Goal: Information Seeking & Learning: Learn about a topic

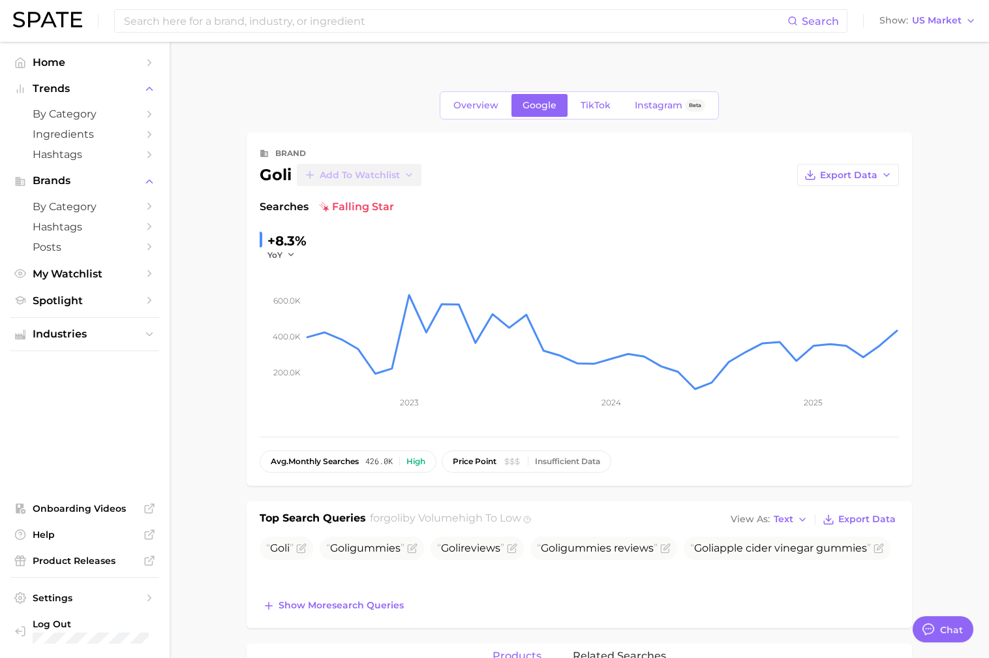
type textarea "x"
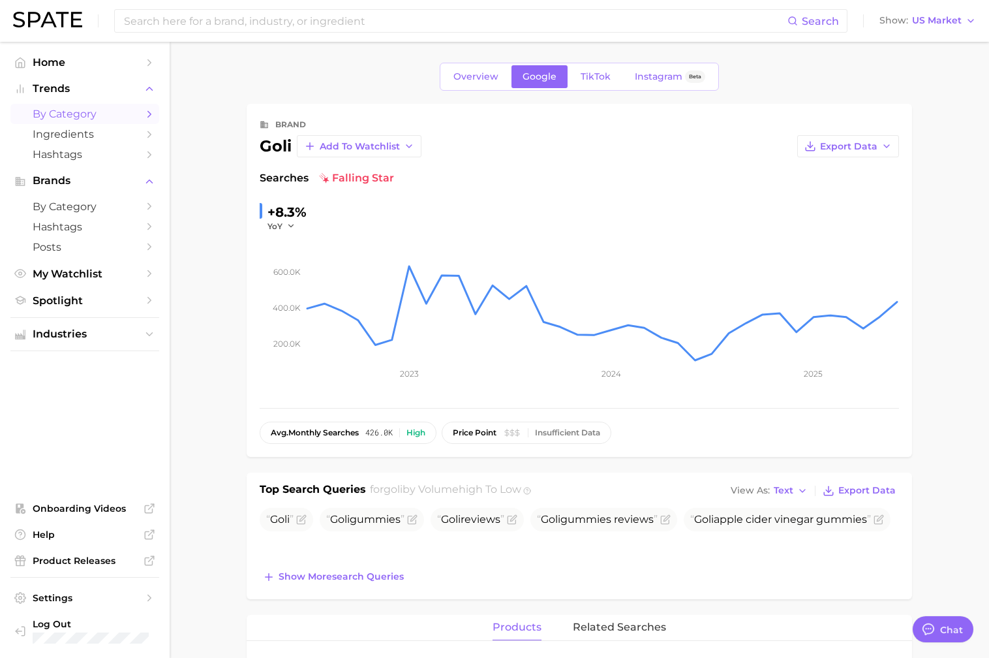
click at [67, 112] on span "by Category" at bounding box center [85, 114] width 104 height 12
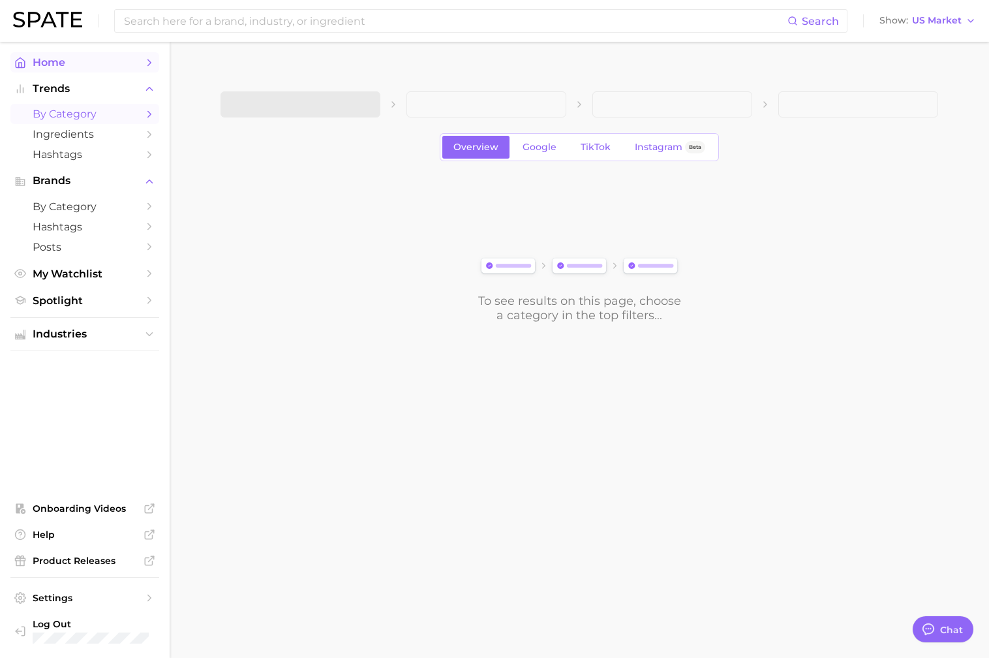
click at [67, 68] on span "Home" at bounding box center [85, 62] width 104 height 12
type textarea "x"
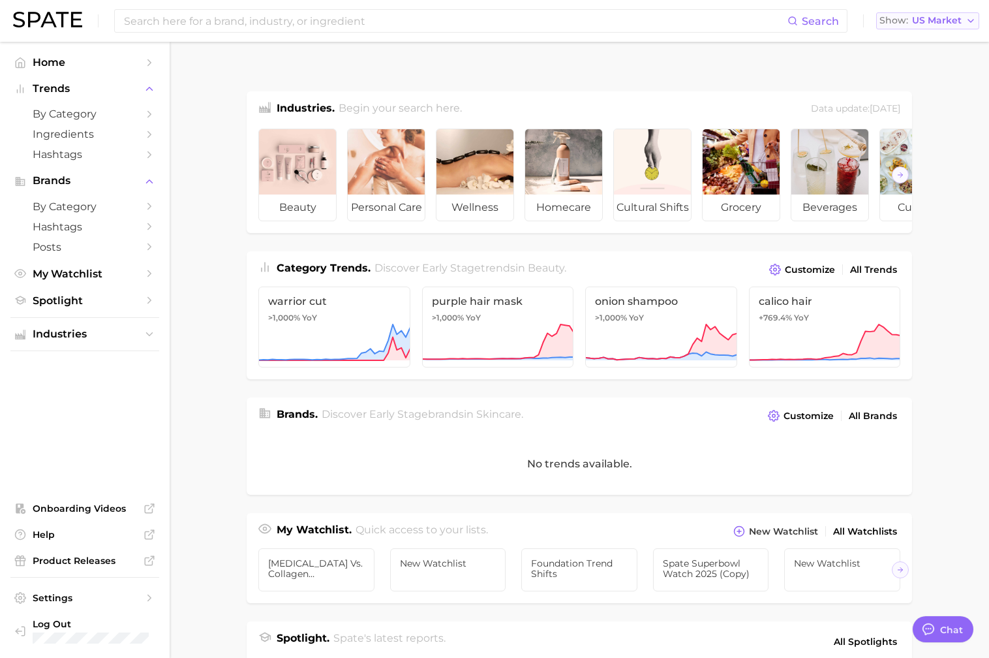
click at [962, 23] on button "Show US Market" at bounding box center [928, 20] width 103 height 17
click at [201, 138] on main "Industries. Begin your search here. Data update: [DATE] beauty personal care we…" at bounding box center [580, 564] width 820 height 988
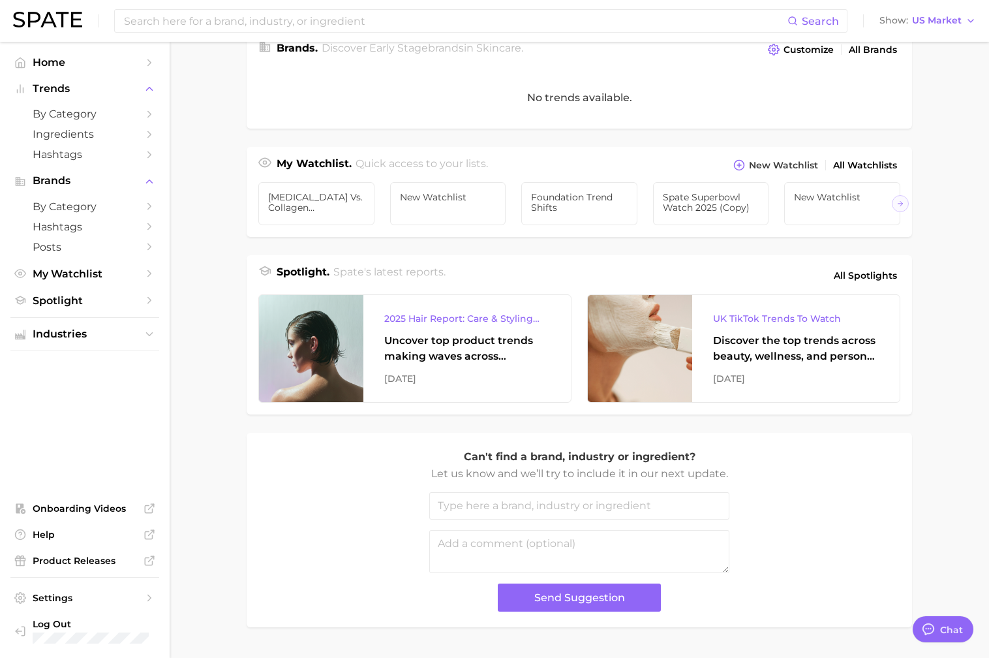
scroll to position [368, 0]
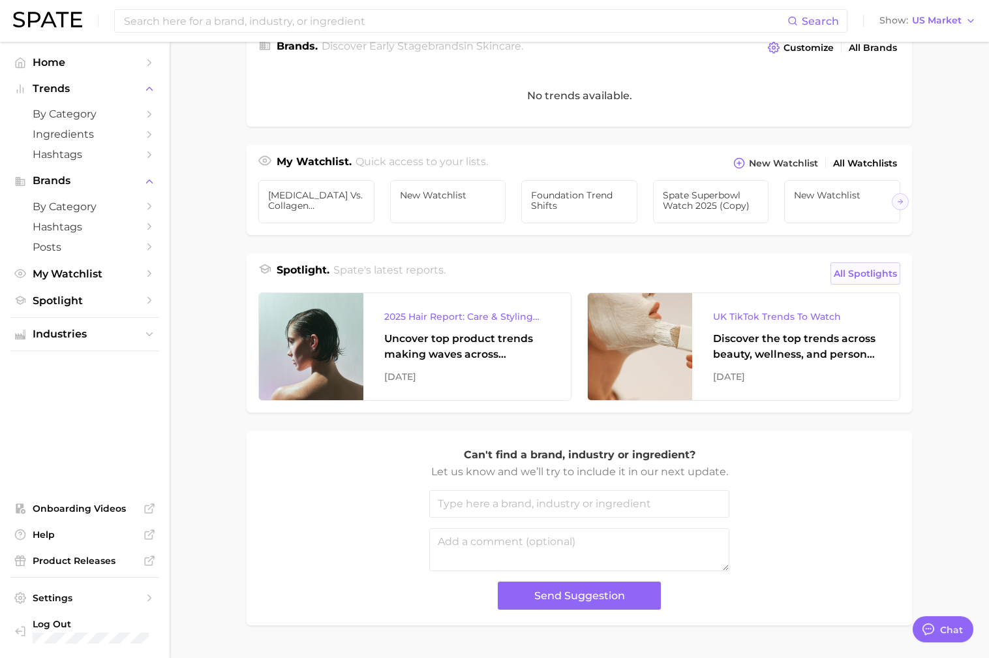
click at [878, 266] on span "All Spotlights" at bounding box center [865, 274] width 63 height 16
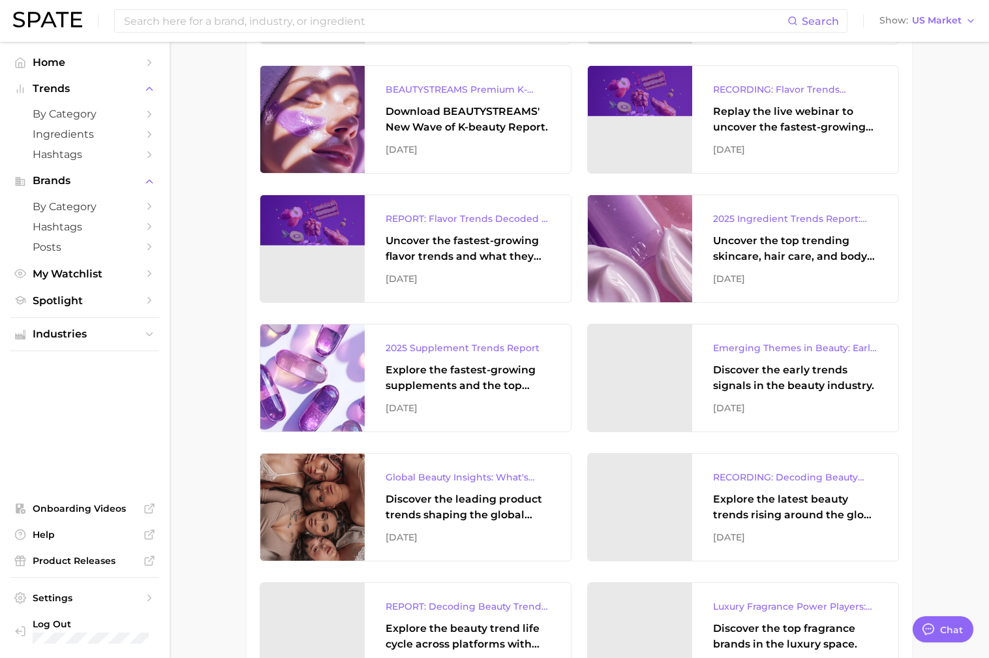
scroll to position [495, 0]
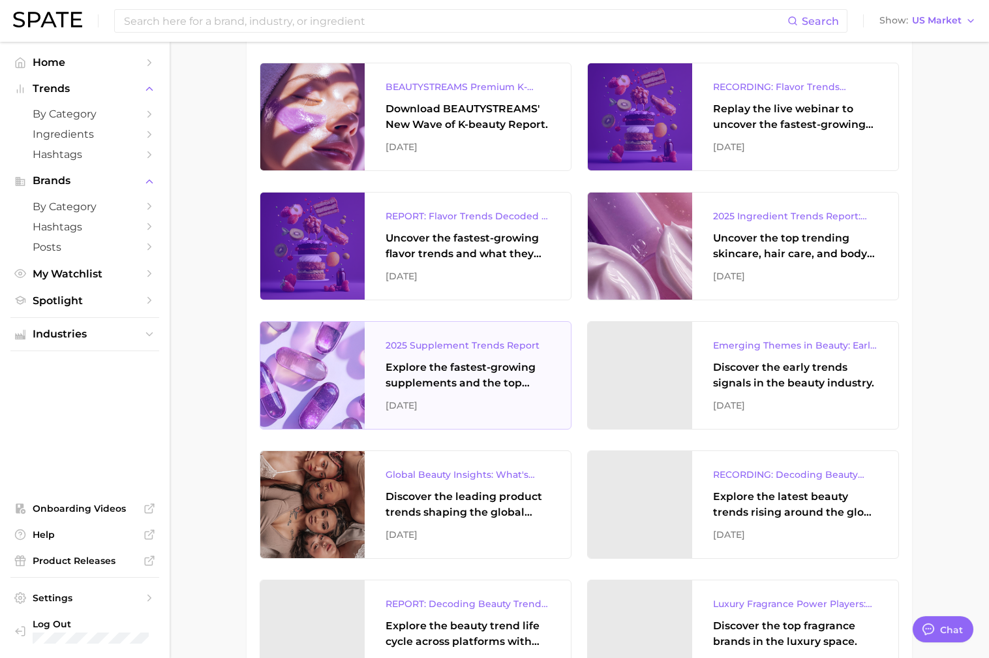
click at [482, 360] on div "Explore the fastest-growing supplements and the top wellness concerns driving c…" at bounding box center [468, 375] width 164 height 31
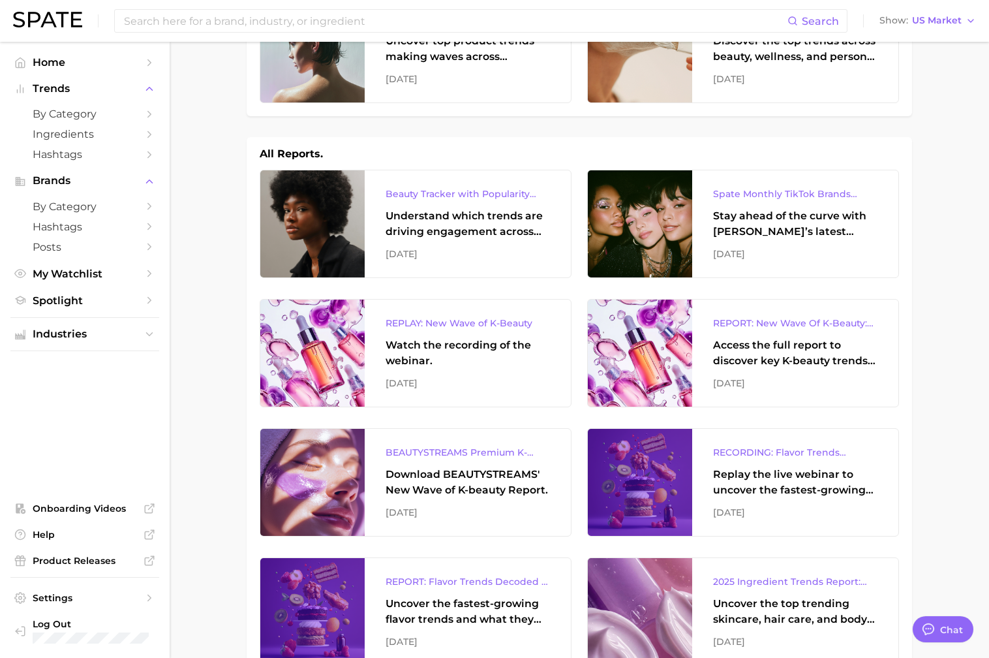
scroll to position [0, 0]
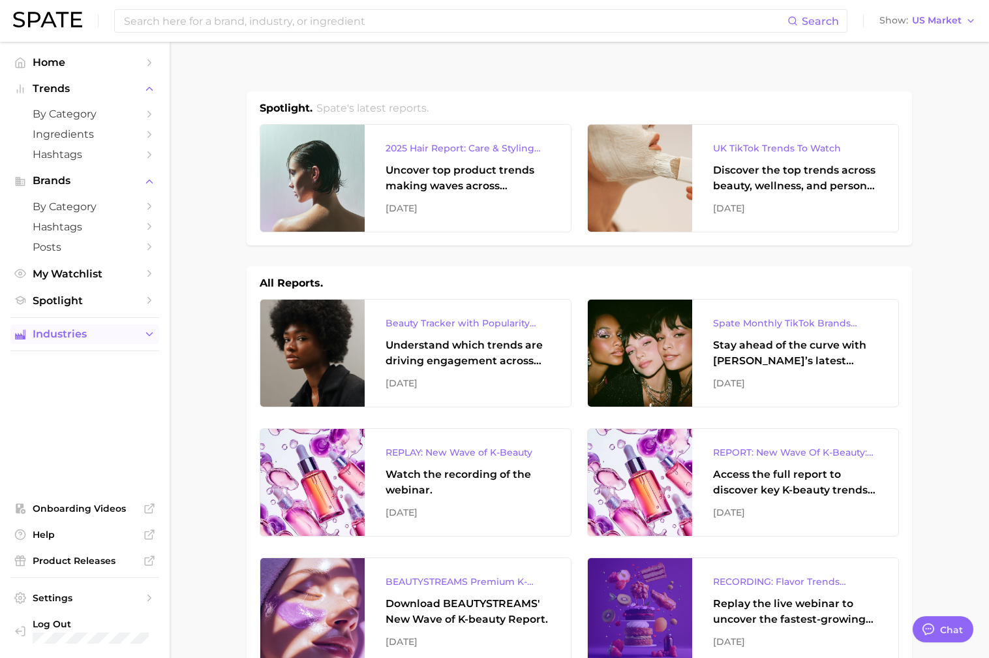
click at [117, 326] on button "Industries" at bounding box center [84, 334] width 149 height 20
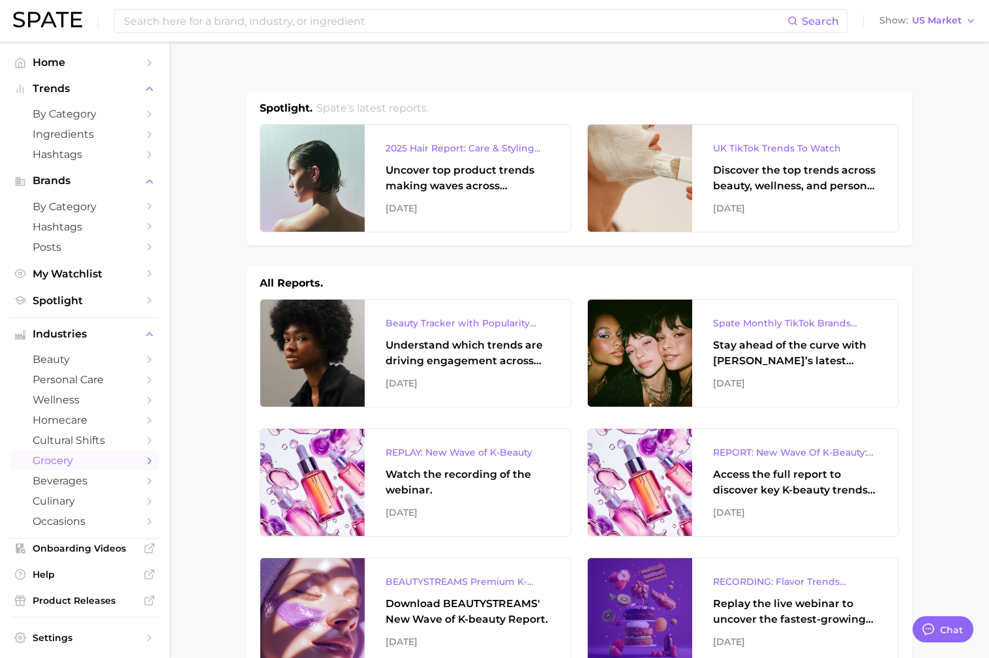
click at [127, 466] on span "grocery" at bounding box center [85, 460] width 104 height 12
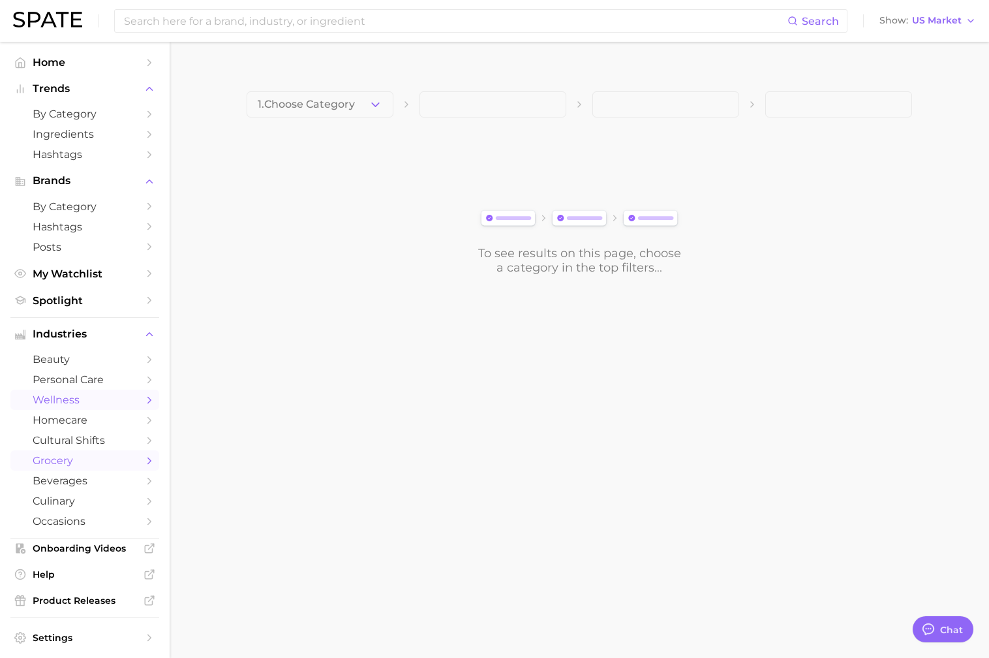
click at [138, 404] on link "wellness" at bounding box center [84, 400] width 149 height 20
click at [371, 98] on icon "button" at bounding box center [376, 105] width 14 height 14
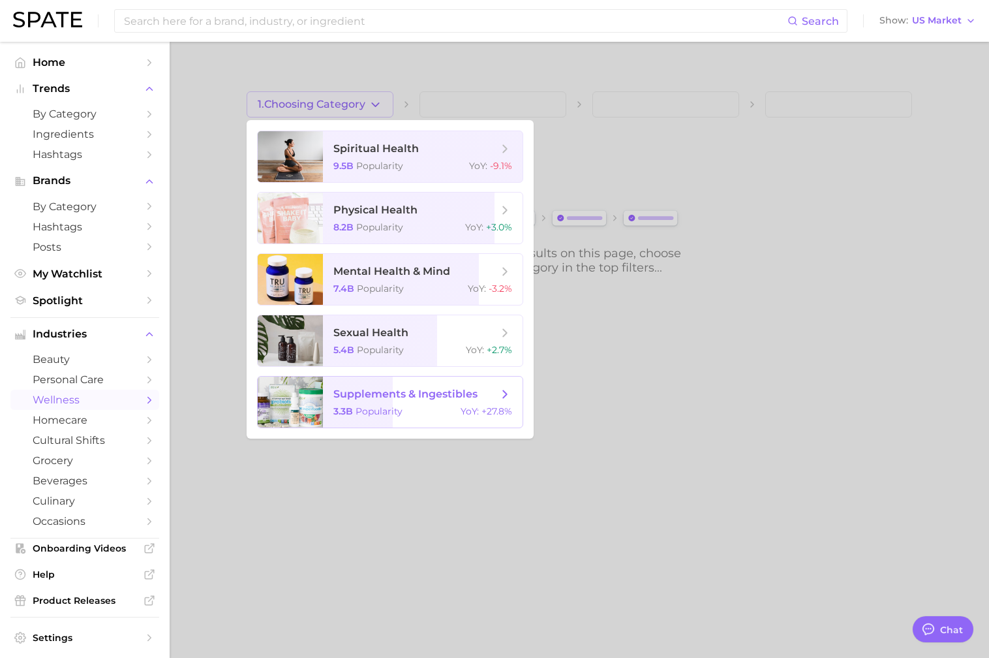
click at [489, 387] on span "supplements & ingestibles" at bounding box center [416, 394] width 164 height 14
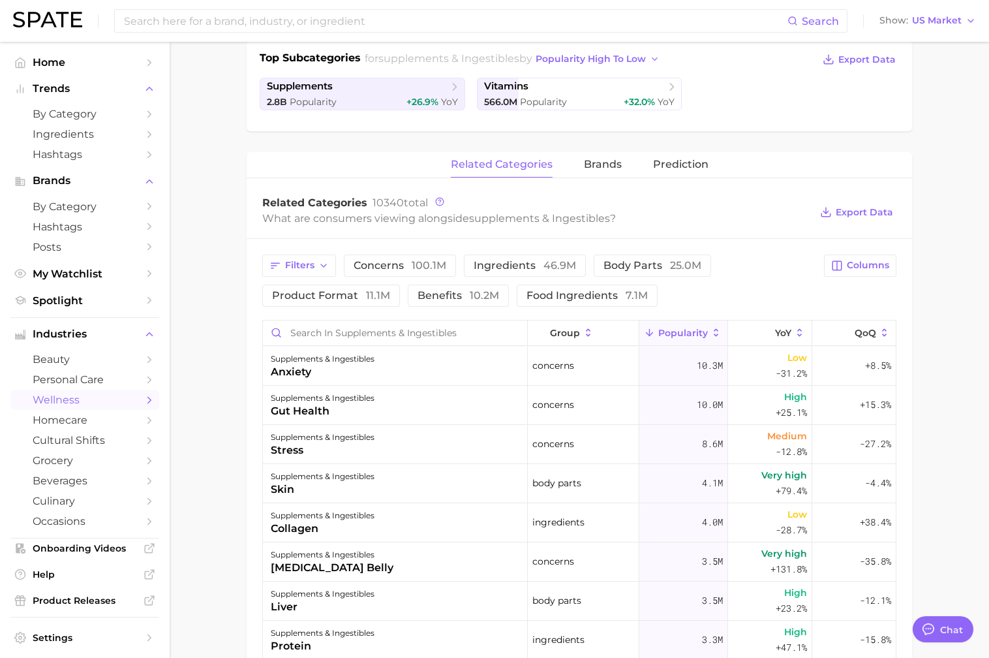
scroll to position [333, 0]
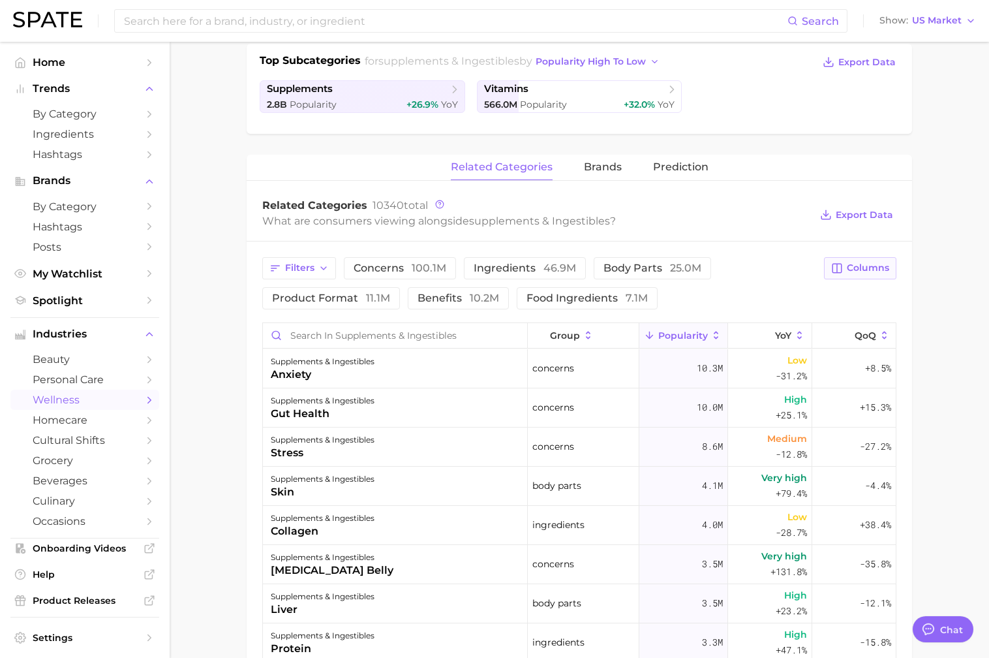
click at [872, 257] on button "Columns" at bounding box center [860, 268] width 72 height 22
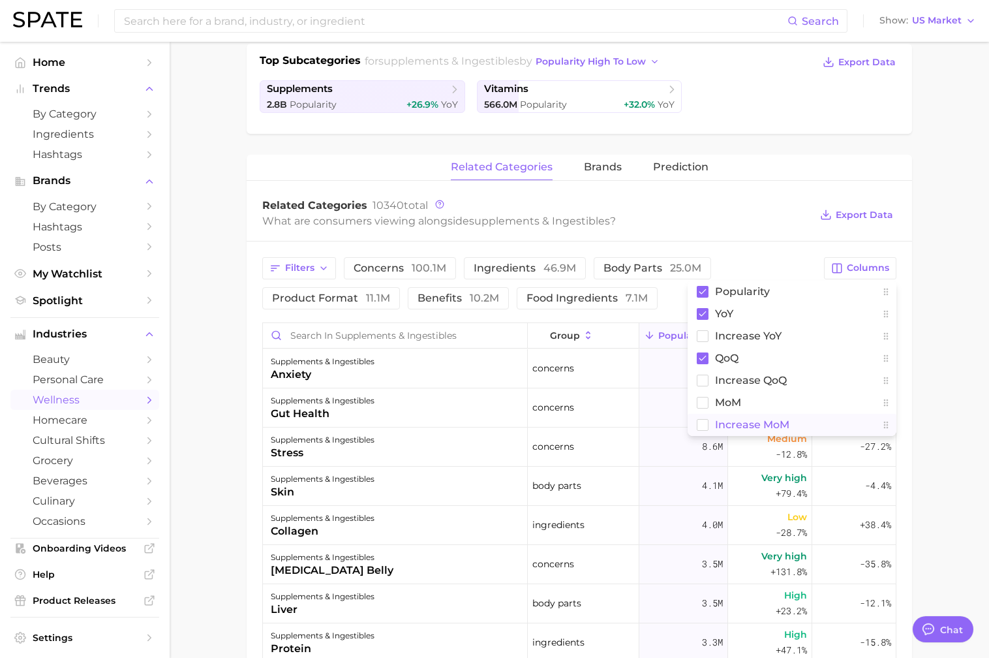
click at [773, 419] on span "Increase MoM" at bounding box center [752, 424] width 74 height 11
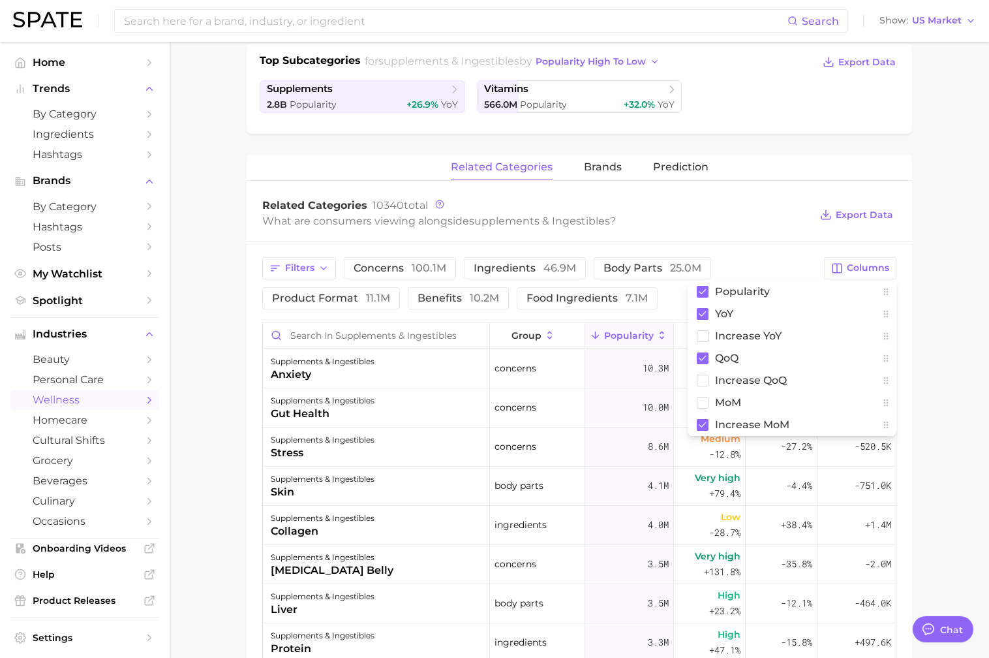
click at [775, 199] on div "Related Categories 10340 total" at bounding box center [536, 205] width 548 height 13
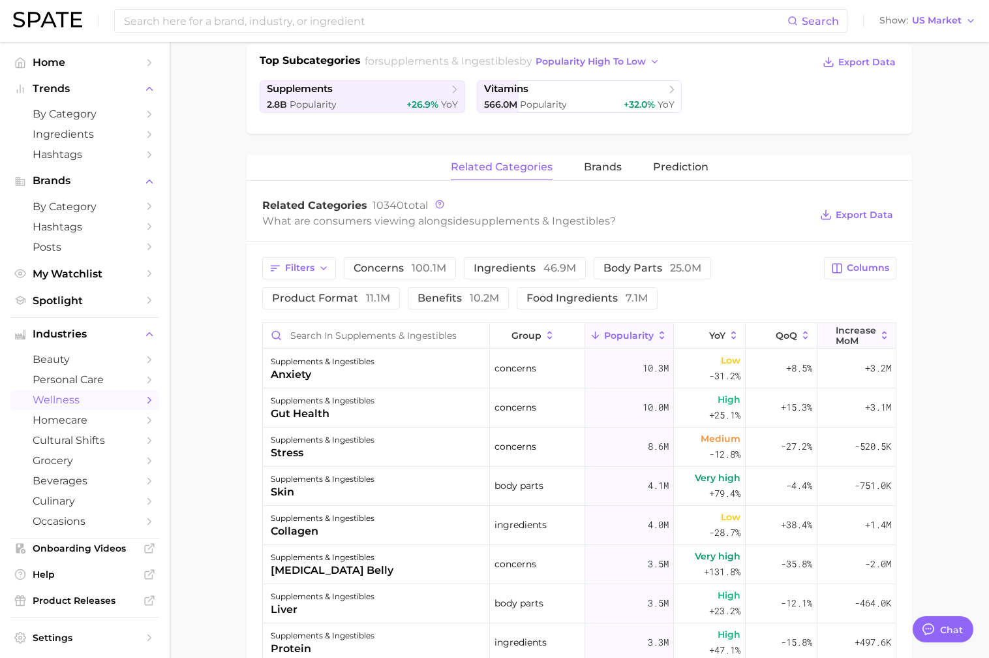
click at [871, 325] on span "Increase MoM" at bounding box center [856, 335] width 40 height 21
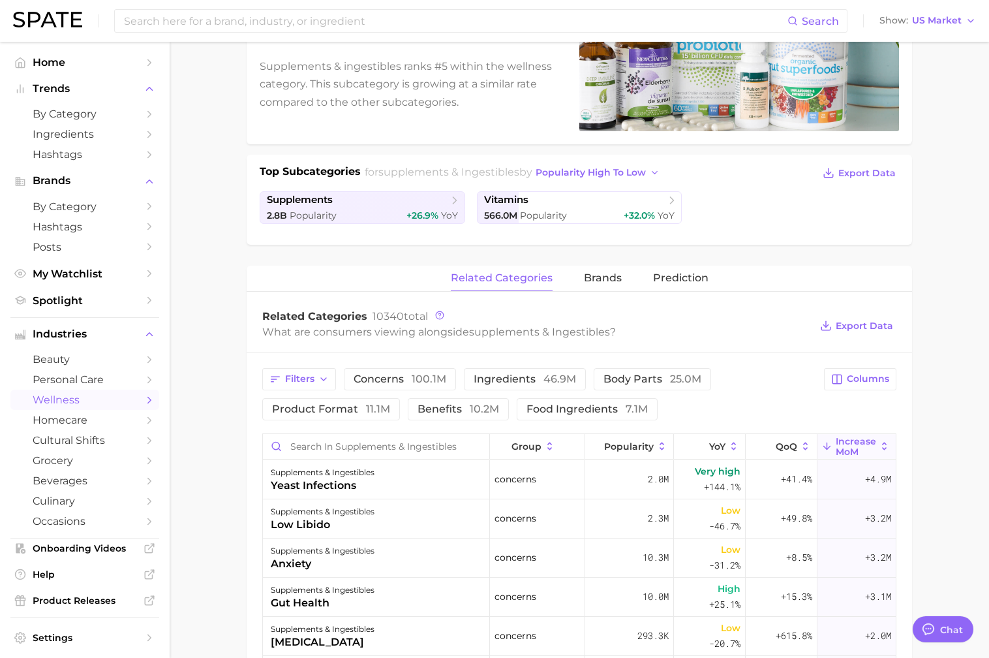
scroll to position [234, 0]
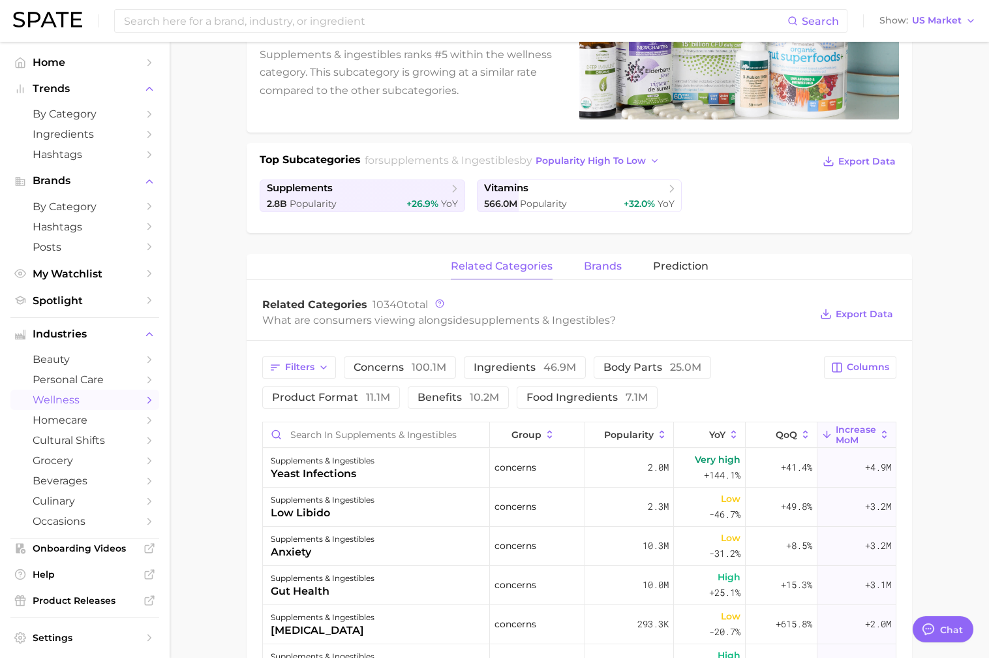
click at [614, 254] on button "brands" at bounding box center [603, 266] width 38 height 25
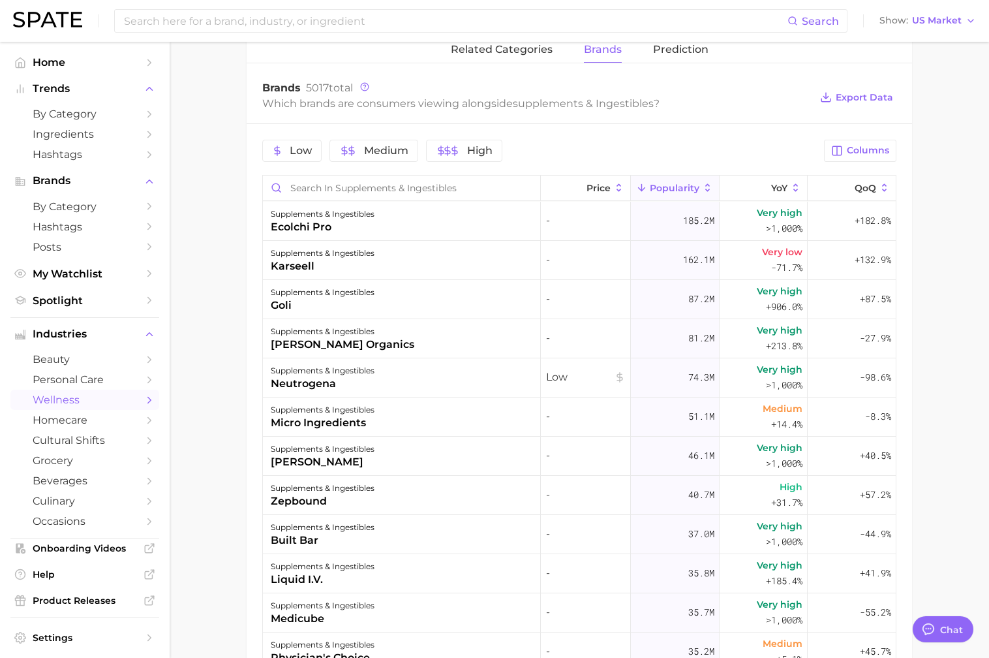
scroll to position [454, 0]
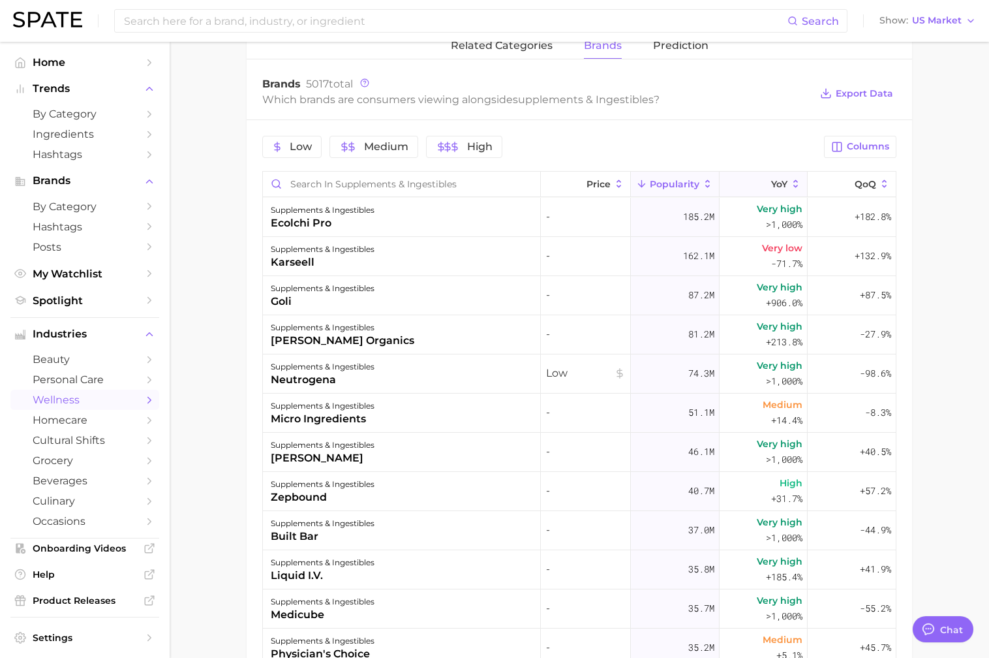
click at [790, 178] on icon at bounding box center [796, 184] width 12 height 12
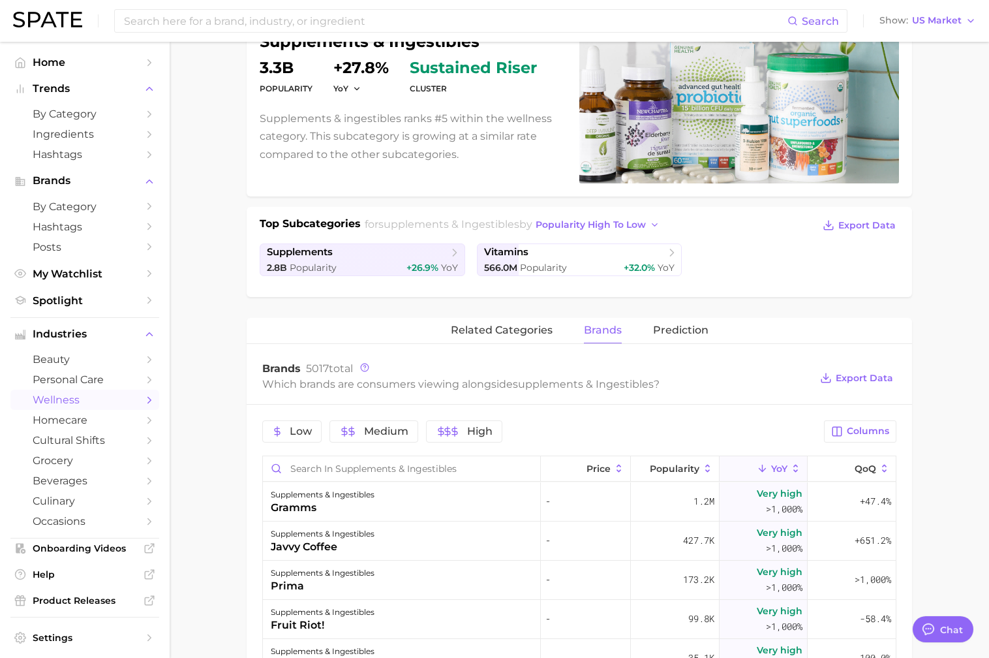
scroll to position [0, 0]
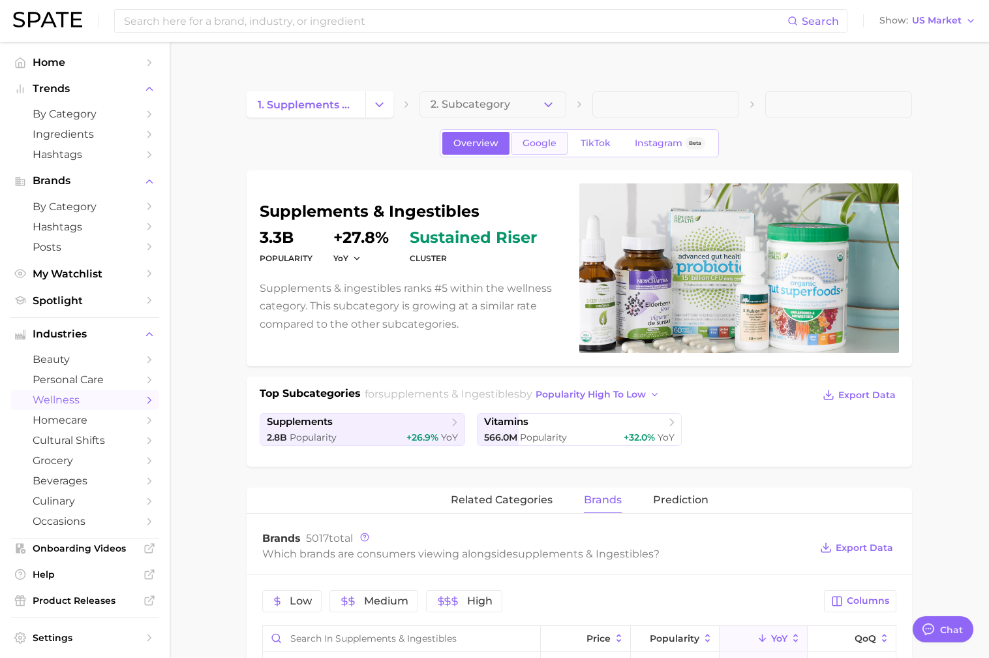
click at [515, 132] on link "Google" at bounding box center [540, 143] width 56 height 23
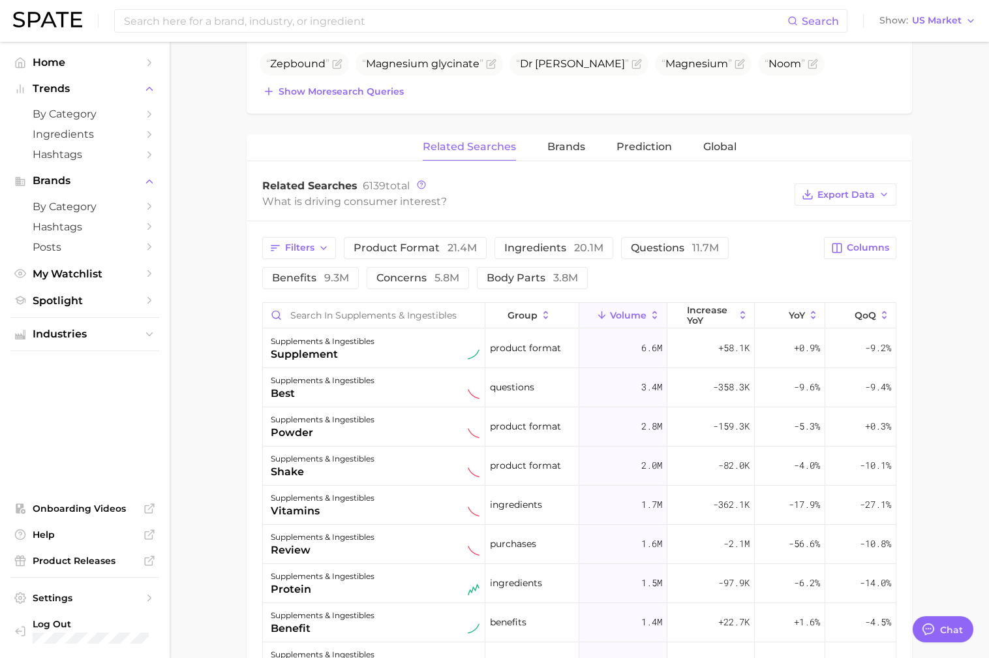
scroll to position [468, 0]
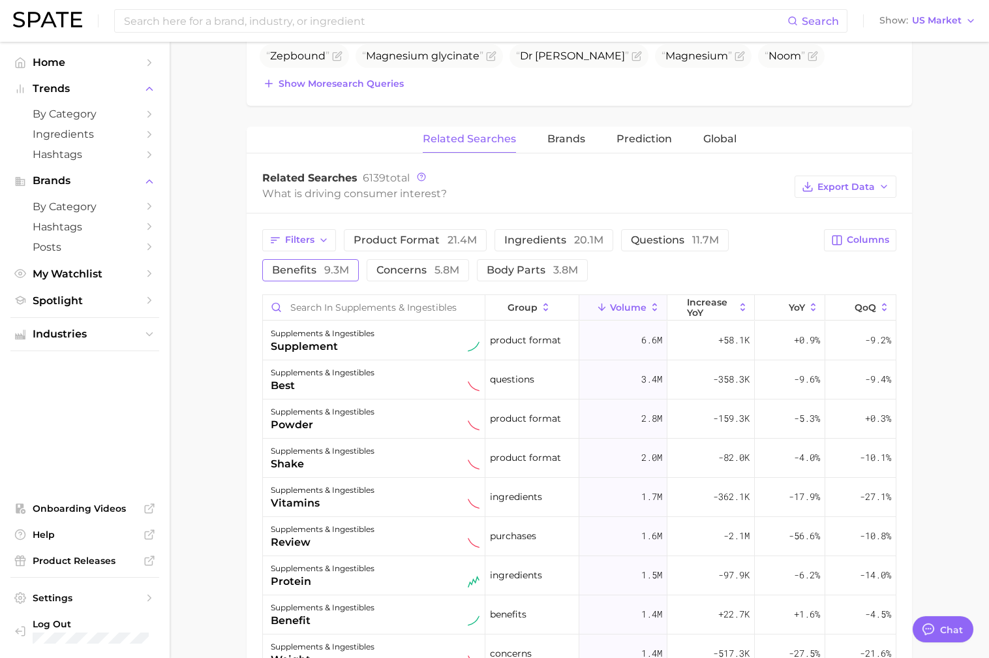
click at [334, 264] on span "9.3m" at bounding box center [336, 270] width 25 height 12
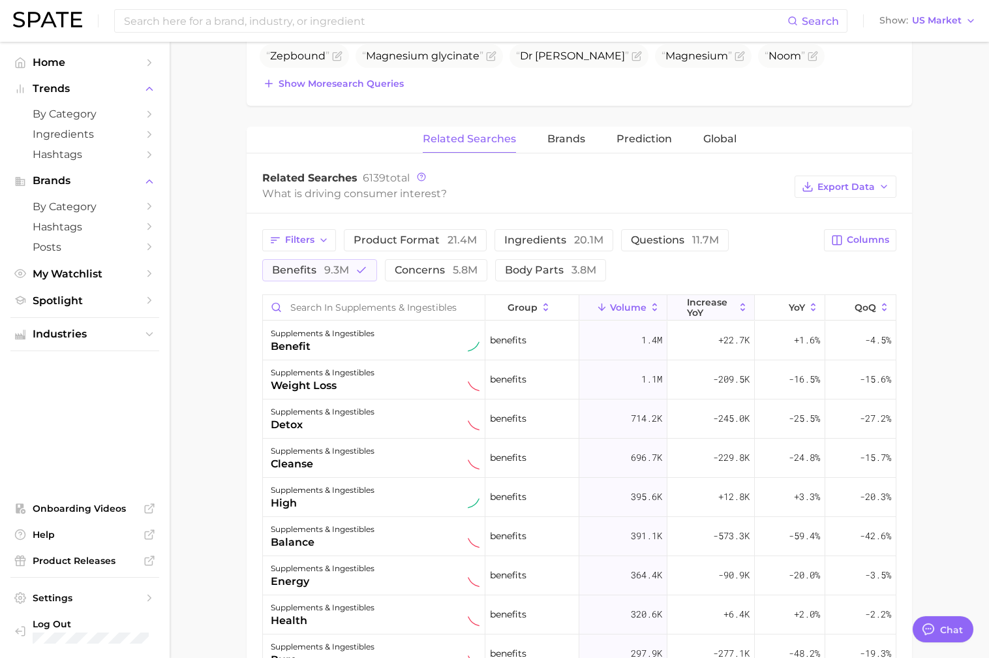
click at [739, 302] on icon at bounding box center [743, 308] width 12 height 12
click at [441, 264] on span "concerns 5.8m" at bounding box center [436, 270] width 83 height 12
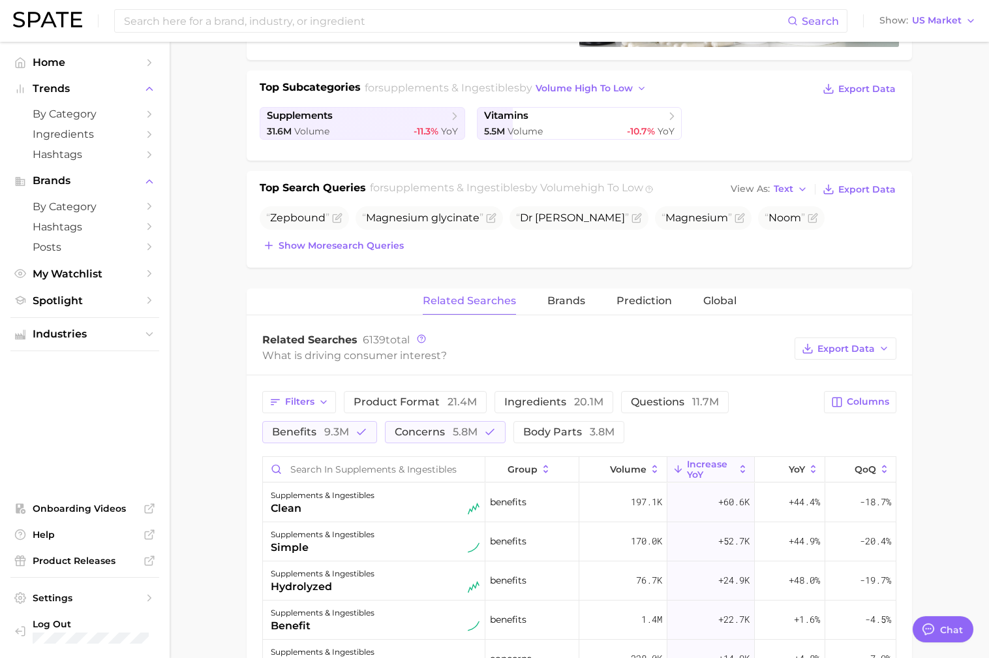
scroll to position [309, 0]
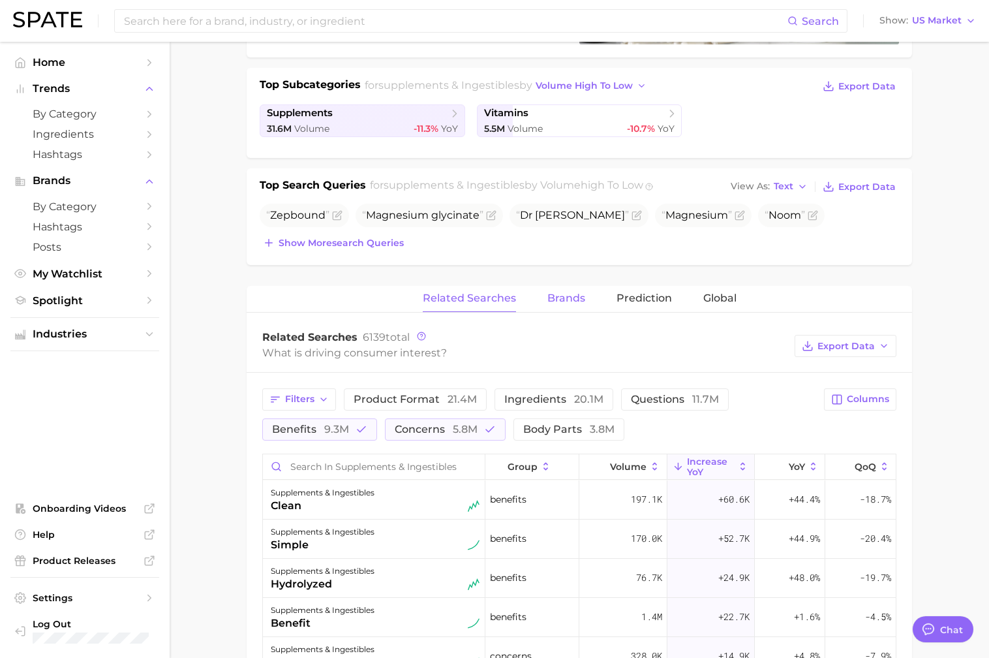
click at [572, 292] on span "Brands" at bounding box center [567, 298] width 38 height 12
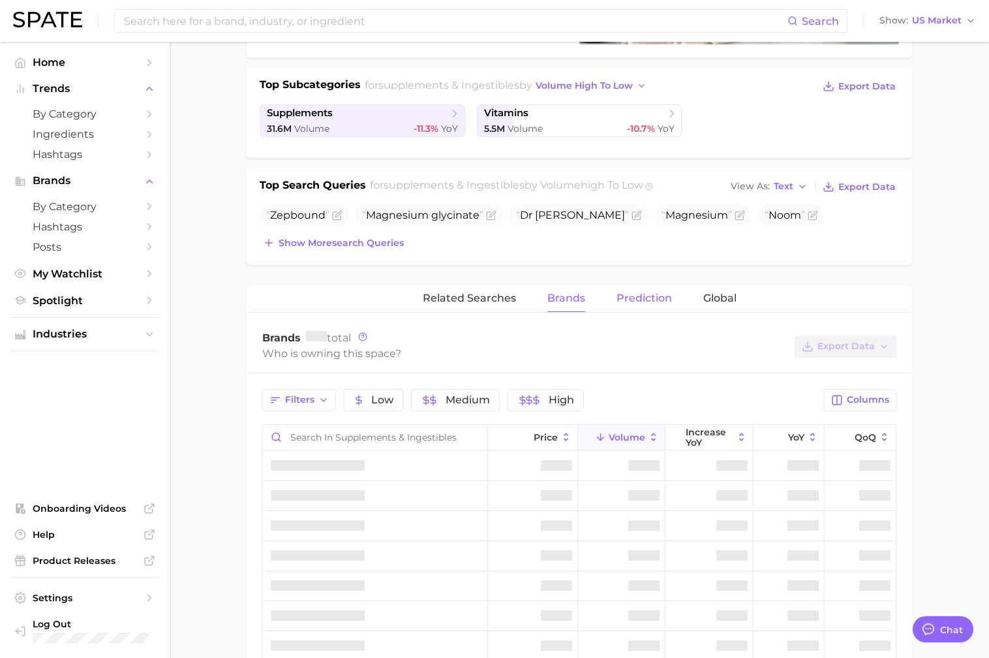
click at [647, 292] on span "Prediction" at bounding box center [644, 298] width 55 height 12
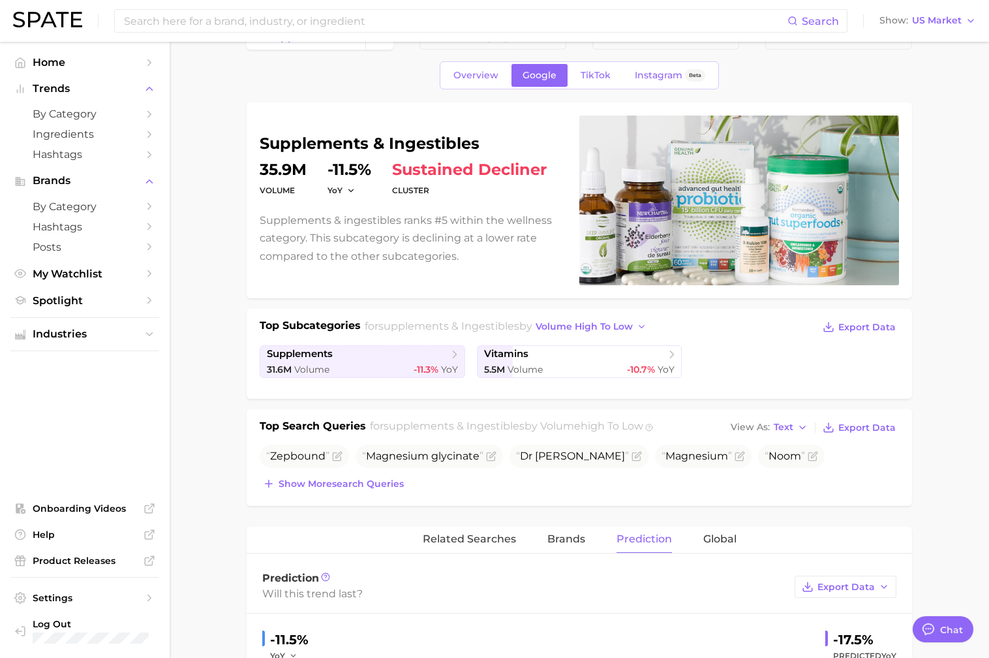
scroll to position [61, 0]
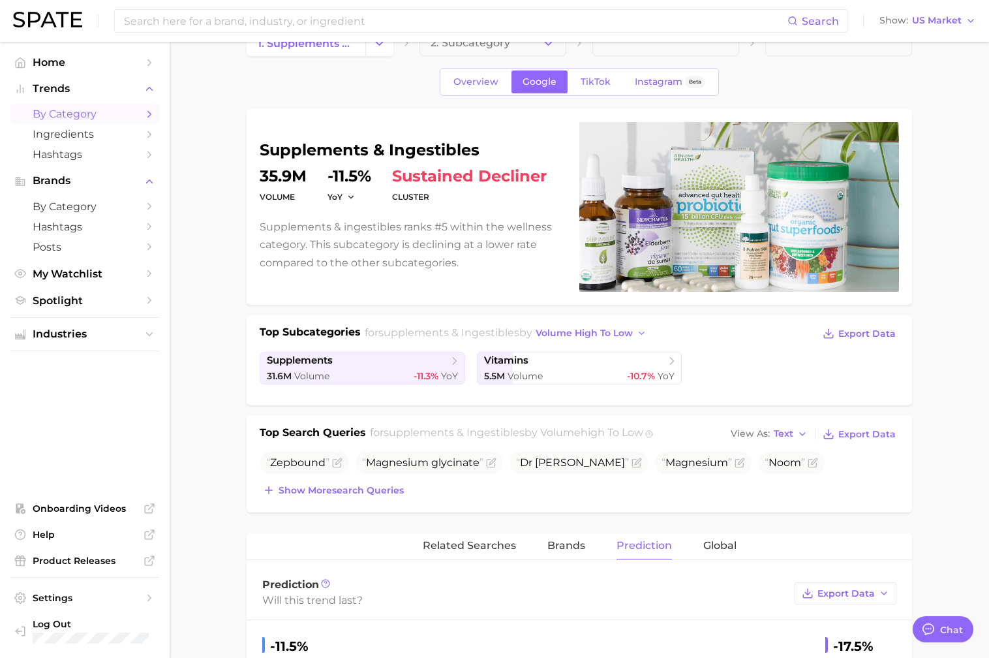
click at [68, 110] on span "by Category" at bounding box center [85, 114] width 104 height 12
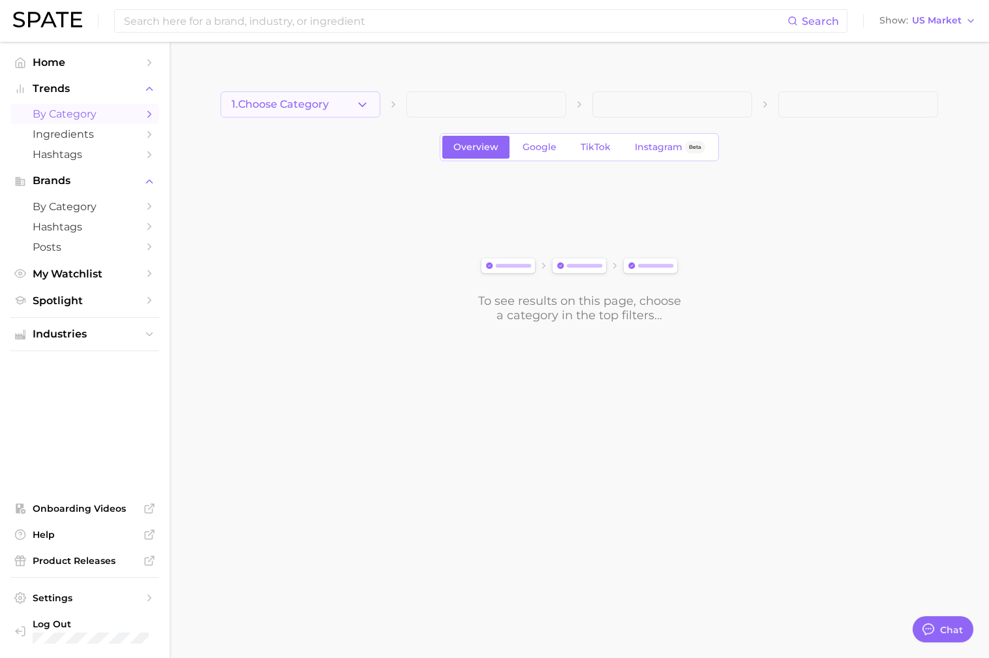
click at [360, 98] on icon "button" at bounding box center [363, 105] width 14 height 14
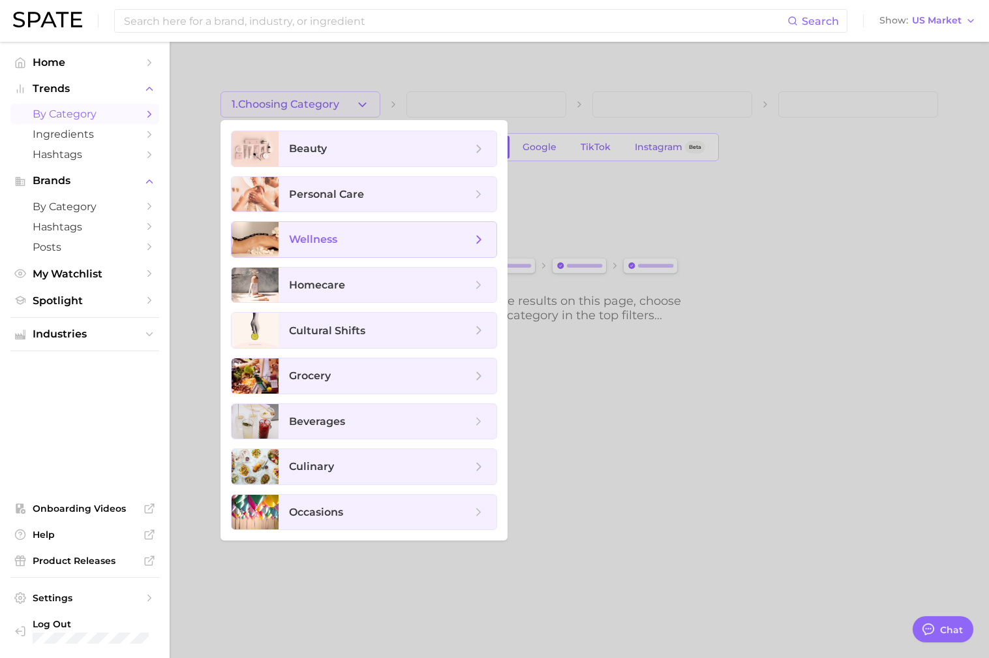
click at [388, 222] on span "wellness" at bounding box center [388, 239] width 218 height 35
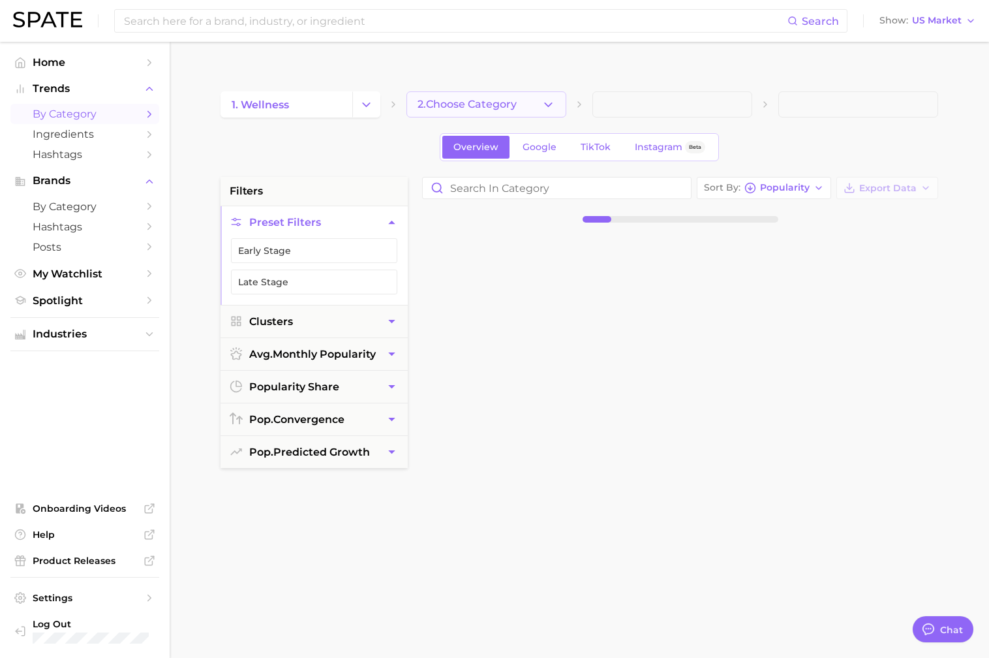
click at [549, 91] on button "2. Choose Category" at bounding box center [487, 104] width 160 height 26
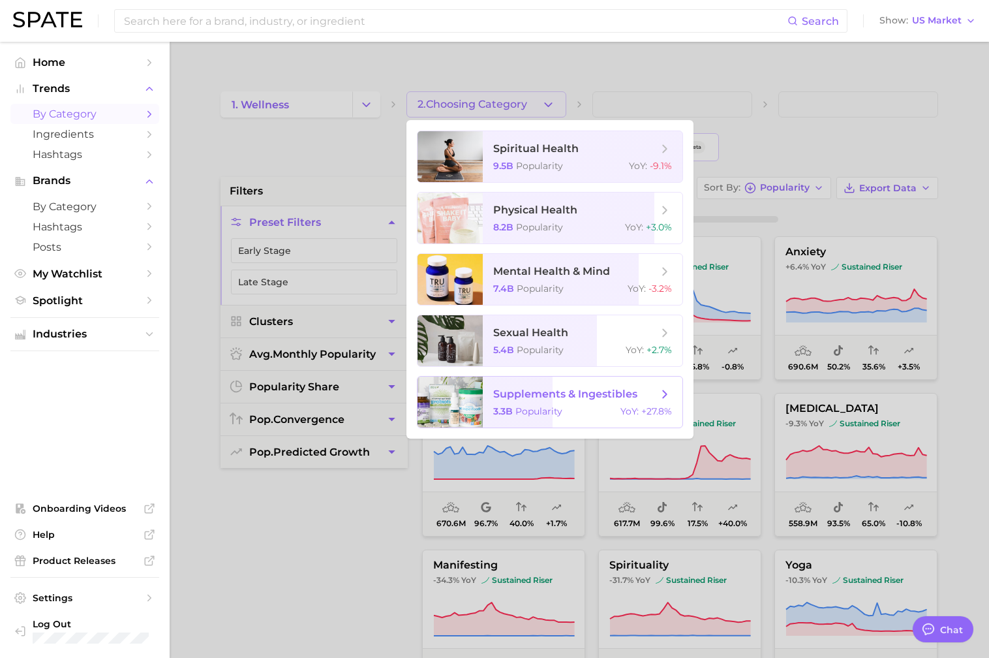
click at [567, 388] on span "supplements & ingestibles" at bounding box center [565, 394] width 144 height 12
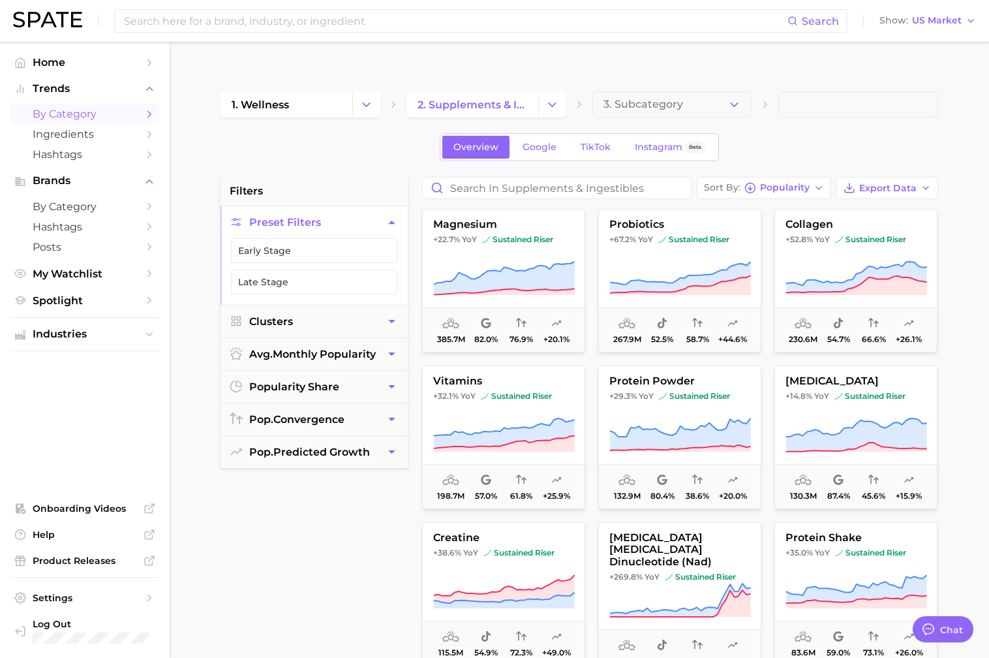
click at [803, 177] on div "Sort By Popularity Export Data magnesium +22.7% YoY sustained riser 385.7m 82.0…" at bounding box center [680, 508] width 529 height 662
click at [813, 177] on button "Sort By Popularity" at bounding box center [764, 188] width 134 height 22
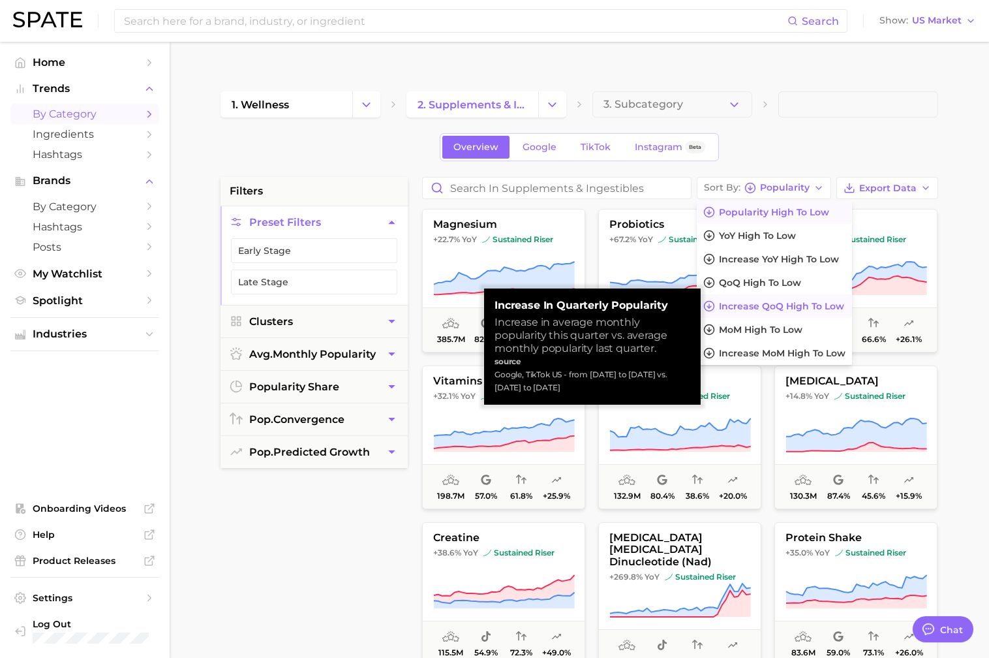
click at [832, 301] on span "Increase QoQ high to low" at bounding box center [781, 306] width 125 height 11
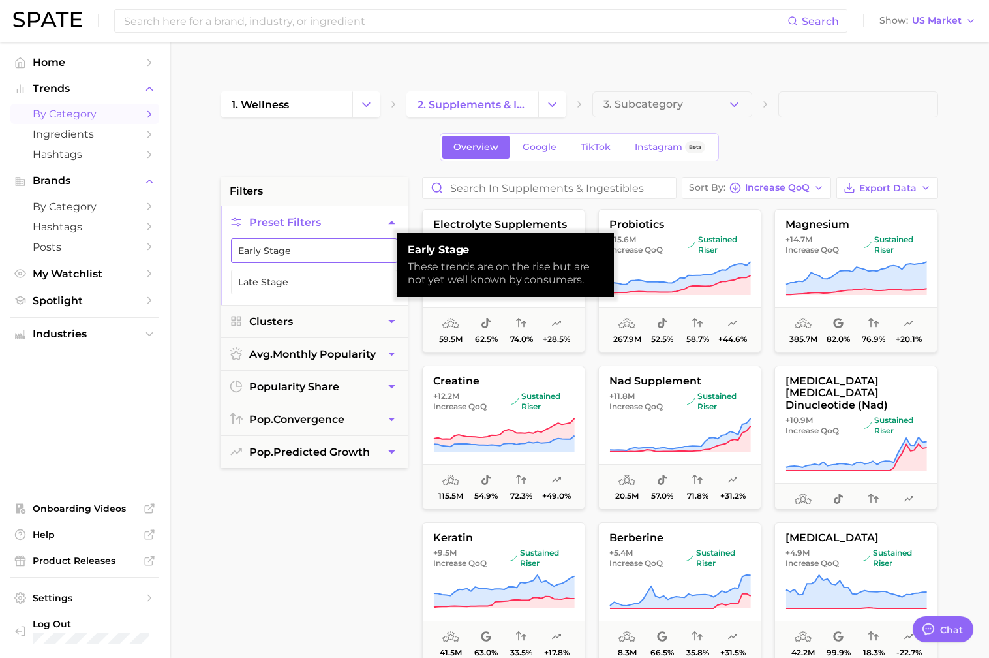
click at [326, 238] on button "Early Stage" at bounding box center [314, 250] width 166 height 25
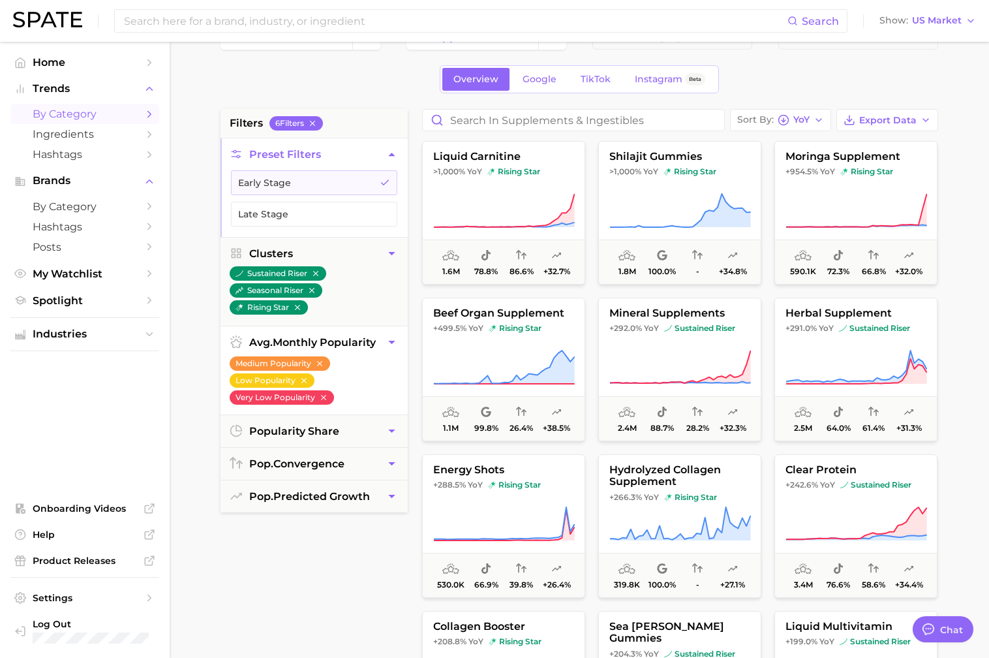
scroll to position [74, 0]
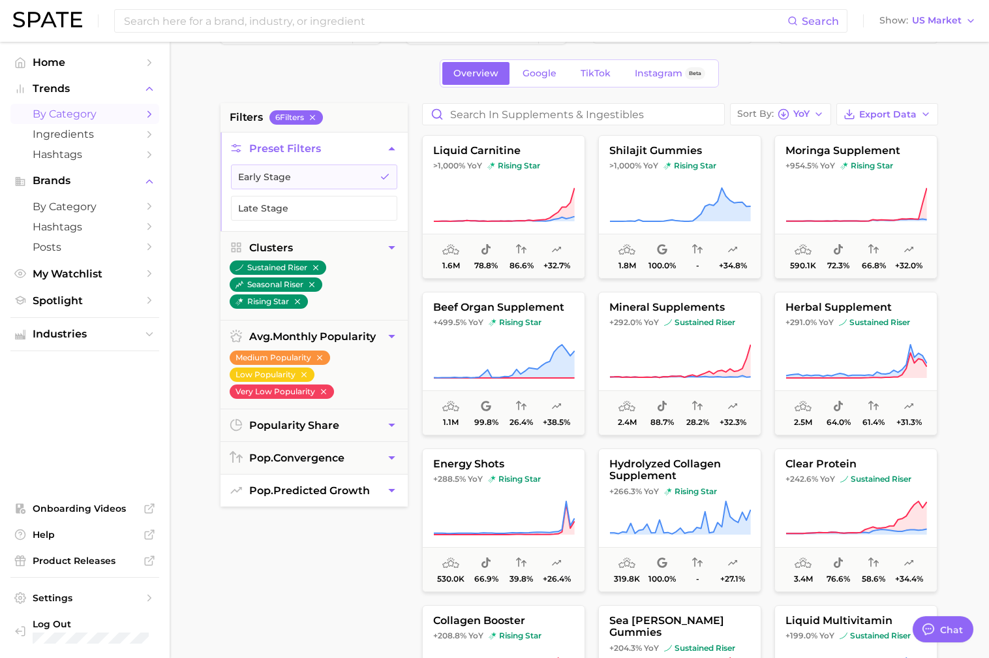
click at [385, 484] on icon "button" at bounding box center [392, 491] width 14 height 14
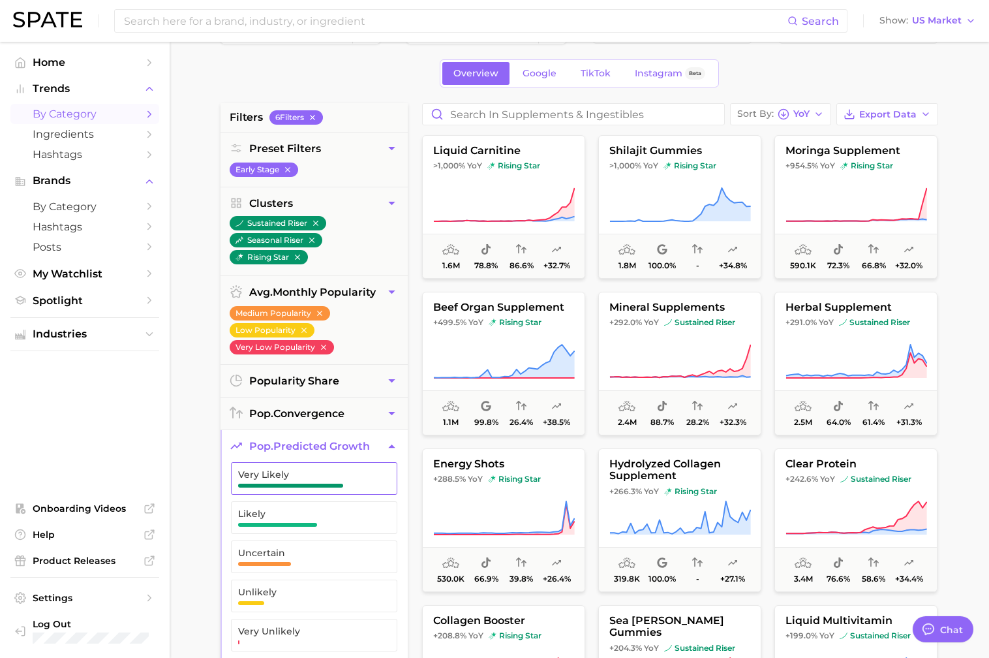
click at [360, 469] on span "Very Likely" at bounding box center [303, 474] width 131 height 10
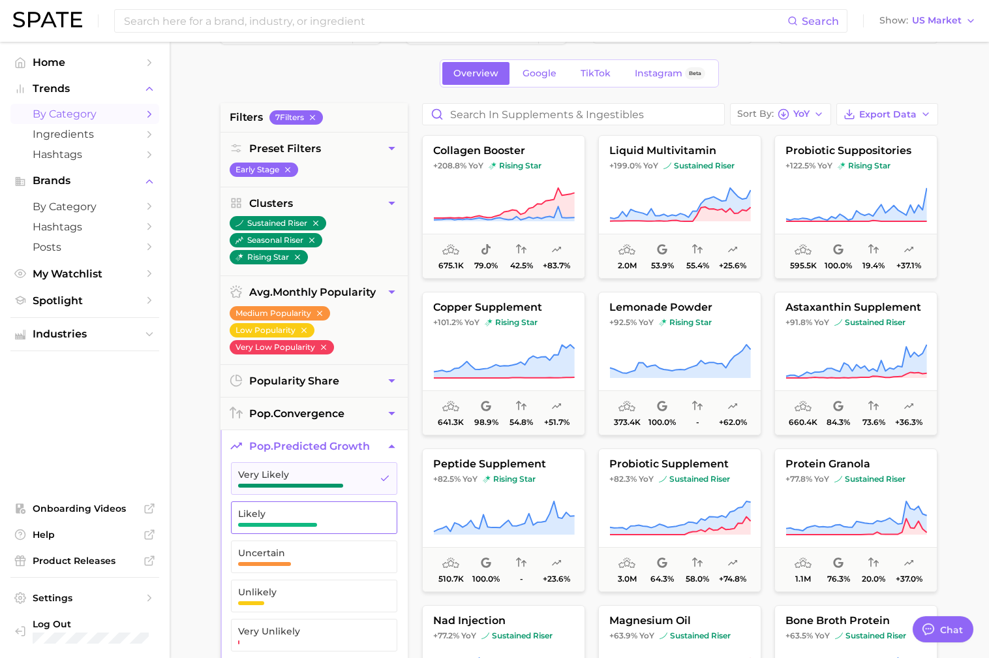
click at [349, 508] on span "Likely" at bounding box center [303, 513] width 131 height 10
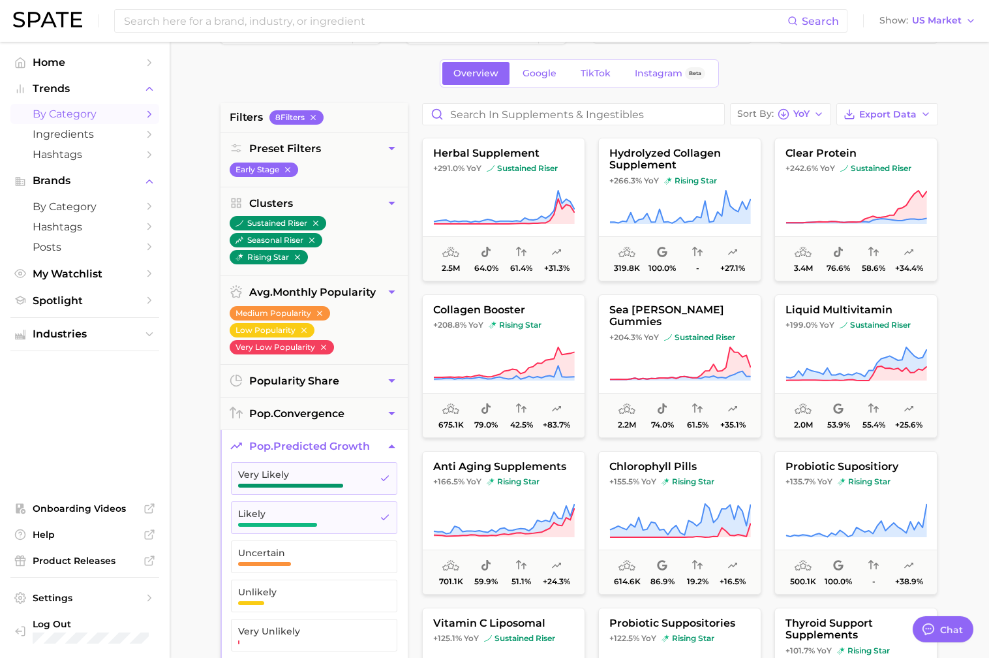
scroll to position [77, 0]
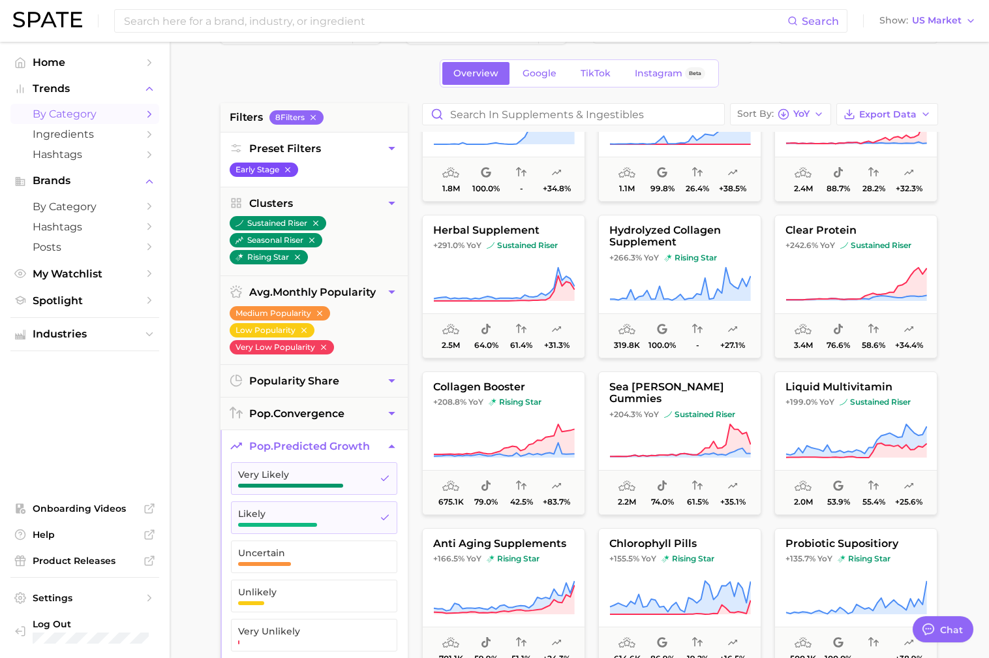
click at [292, 165] on icon "button" at bounding box center [287, 169] width 9 height 9
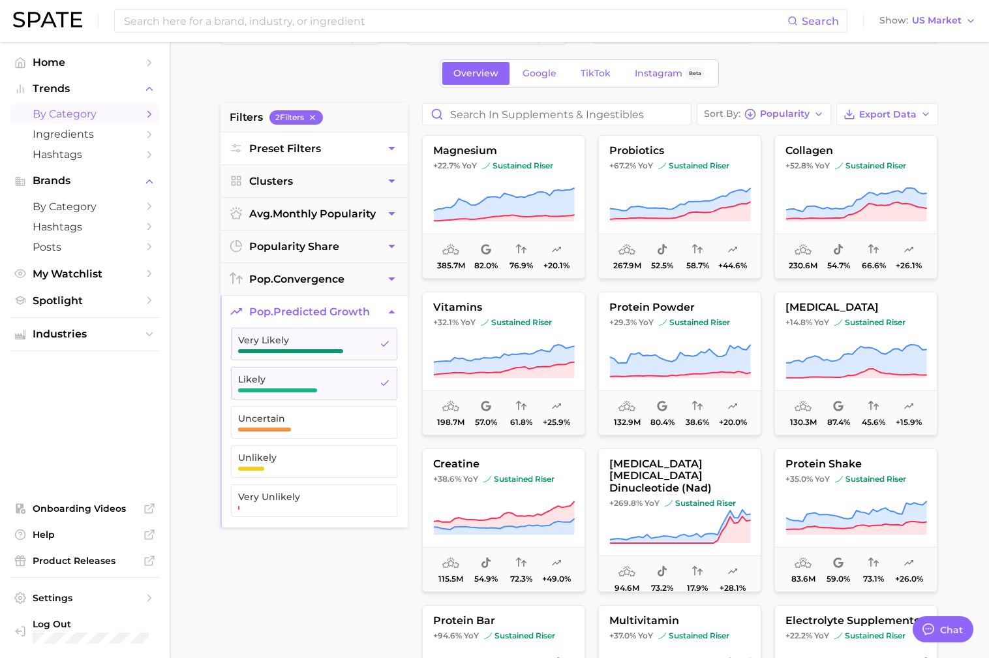
click at [365, 132] on button "Preset Filters" at bounding box center [314, 148] width 187 height 32
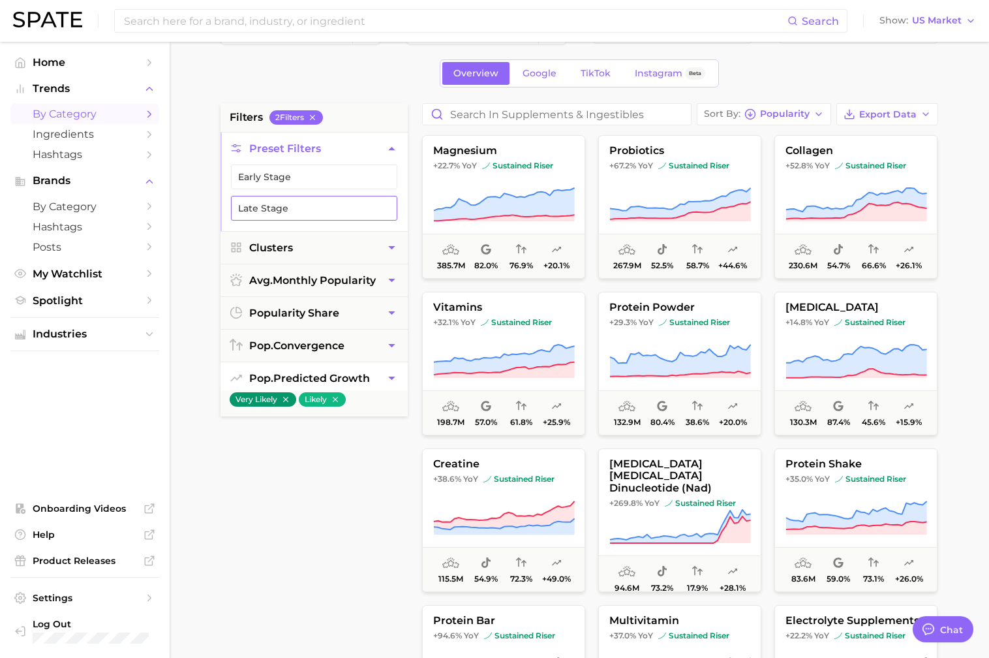
click at [300, 196] on button "Late Stage" at bounding box center [314, 208] width 166 height 25
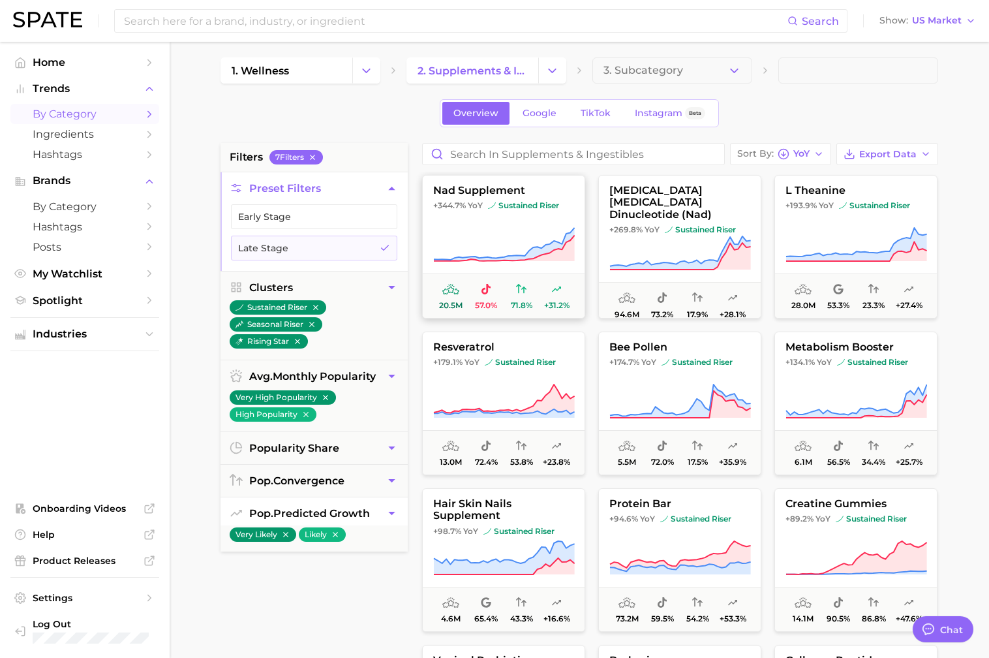
click at [506, 235] on icon at bounding box center [504, 247] width 141 height 25
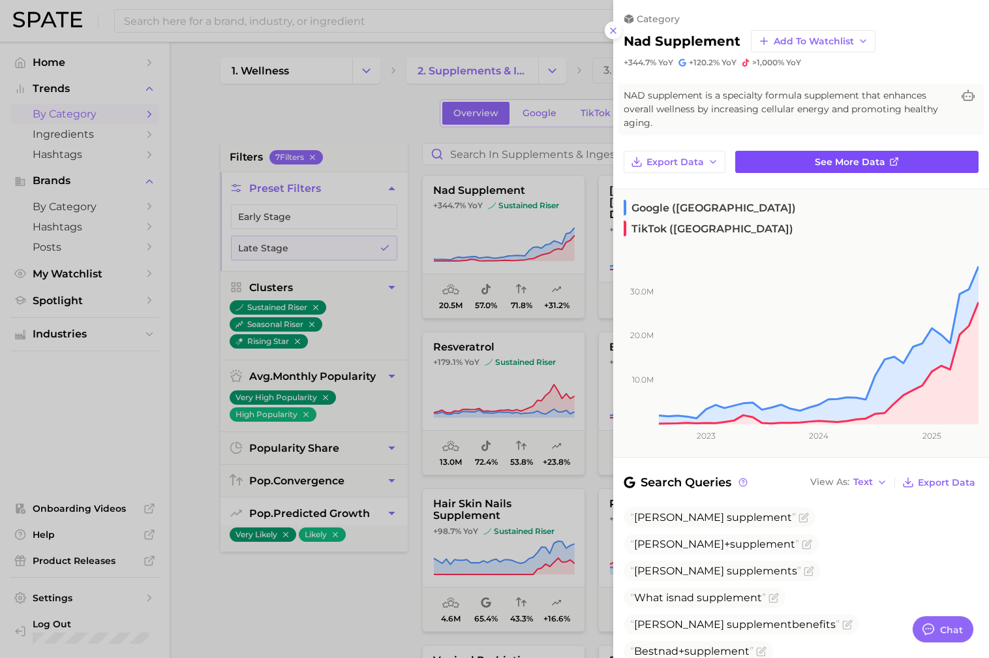
click at [762, 170] on link "See more data" at bounding box center [857, 162] width 243 height 22
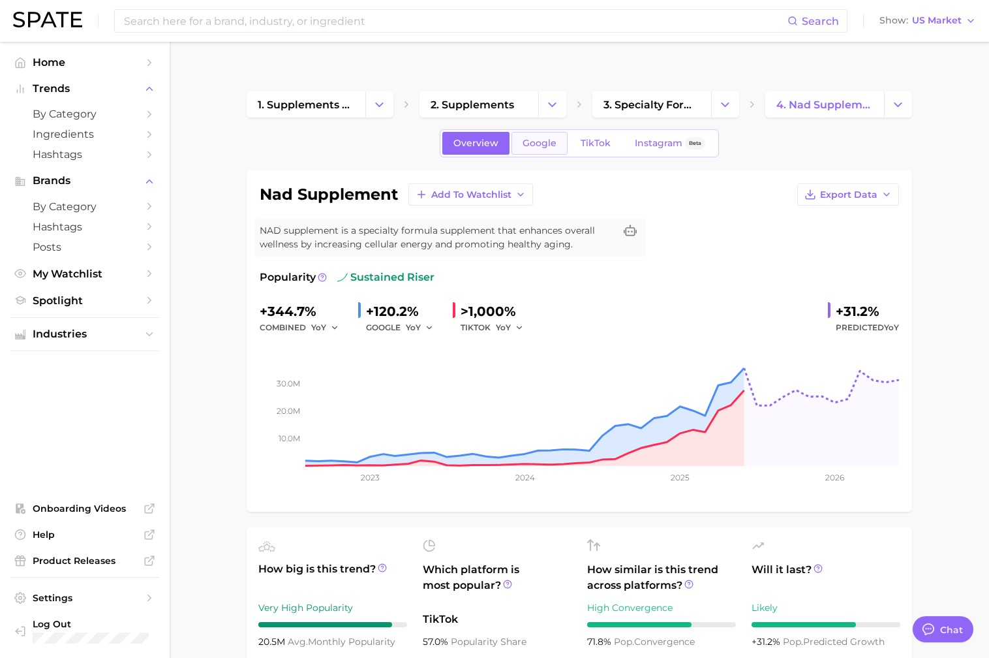
click at [533, 132] on link "Google" at bounding box center [540, 143] width 56 height 23
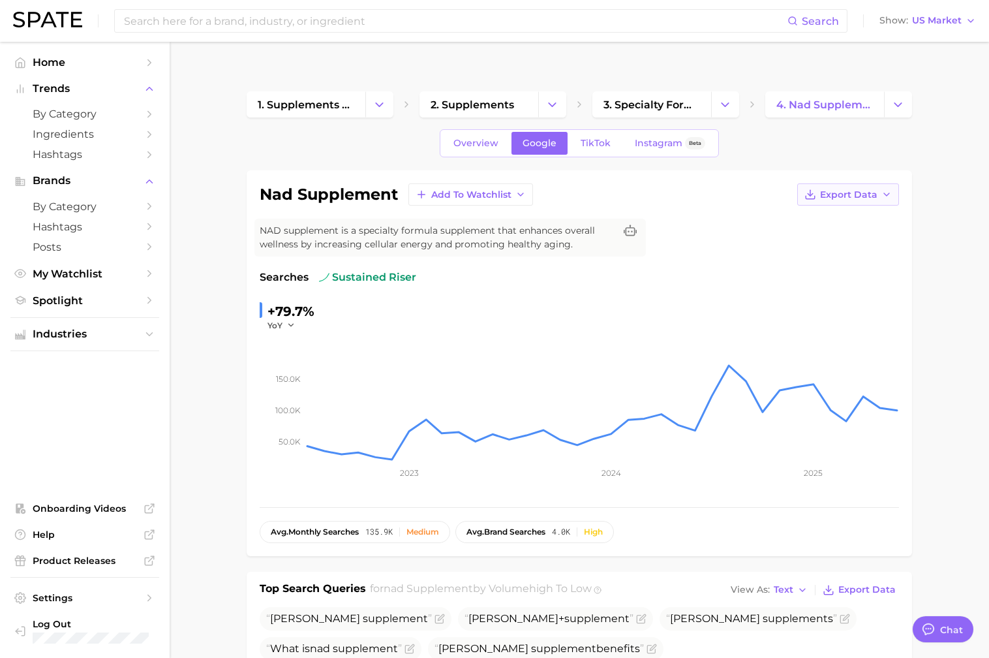
click at [865, 189] on span "Export Data" at bounding box center [848, 194] width 57 height 11
click at [721, 183] on div "nad supplement Add to Watchlist Export Data Time Series CSV Time Series Image N…" at bounding box center [580, 363] width 640 height 360
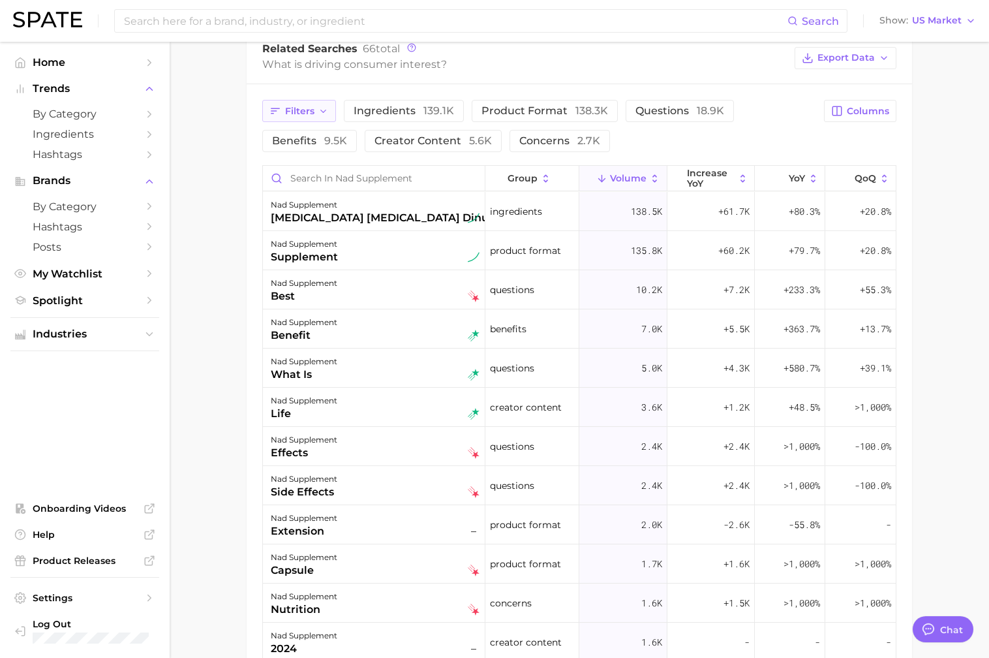
click at [327, 106] on icon "button" at bounding box center [323, 111] width 10 height 10
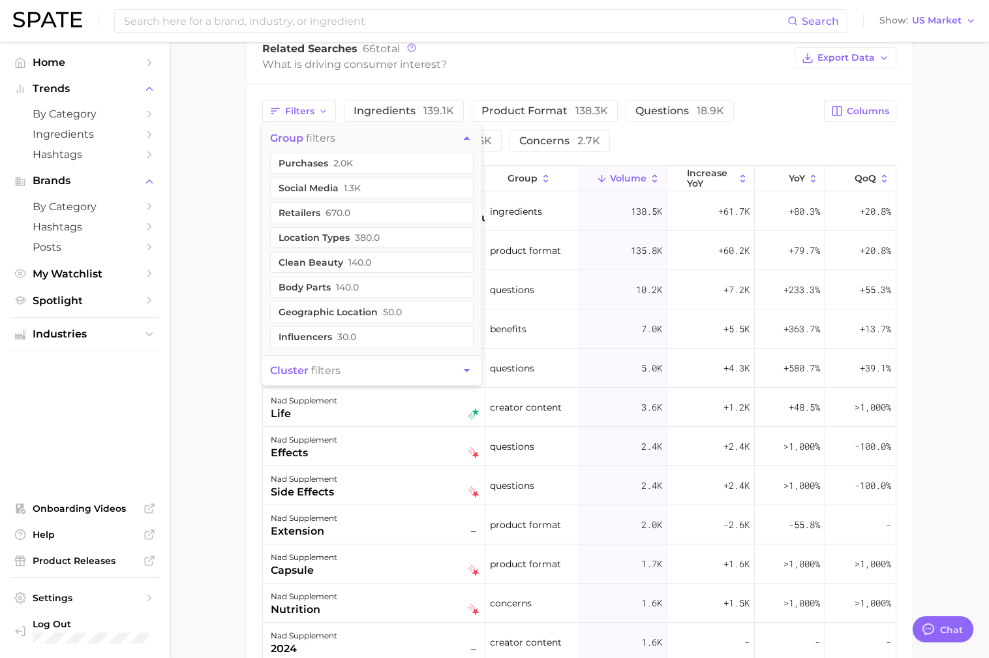
click at [234, 279] on main "1. supplements & ingestibles 2. supplements 3. specialty formula supplements 4.…" at bounding box center [580, 129] width 820 height 1549
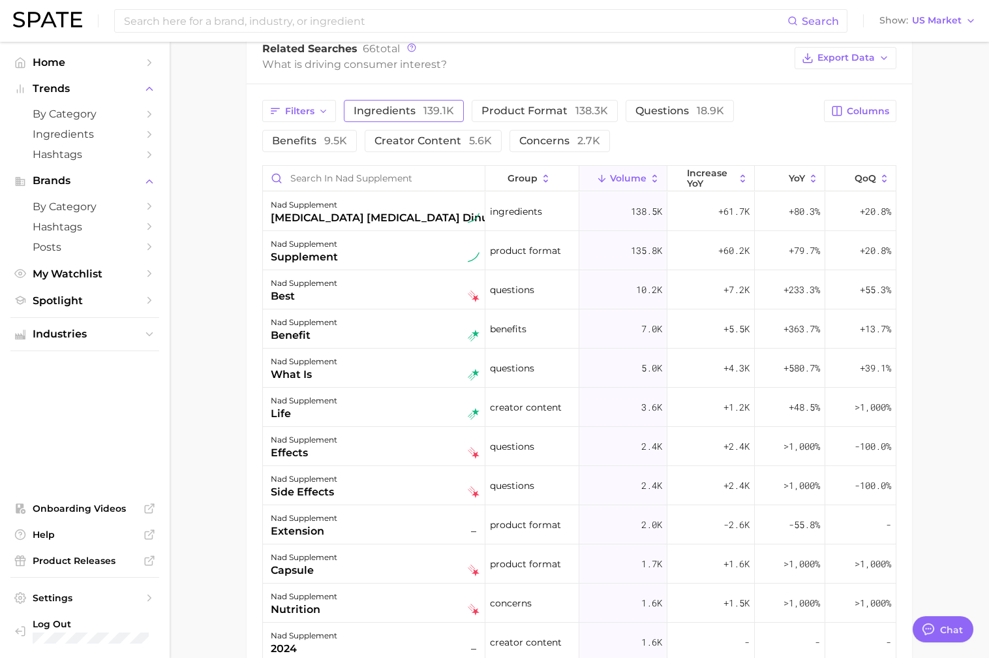
click at [403, 104] on span "ingredients 139.1k" at bounding box center [404, 110] width 101 height 12
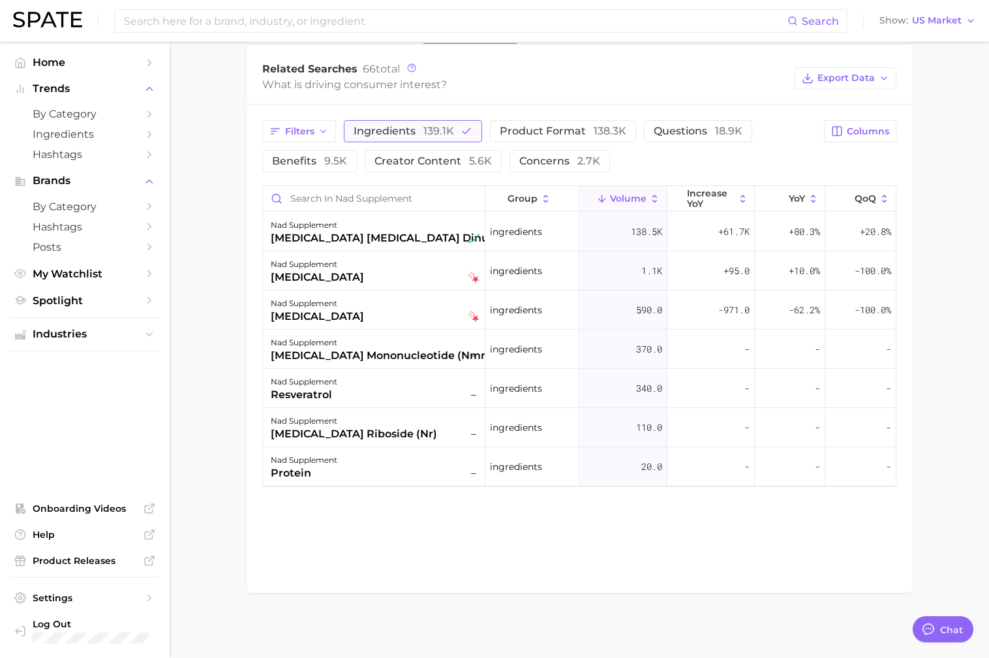
scroll to position [664, 0]
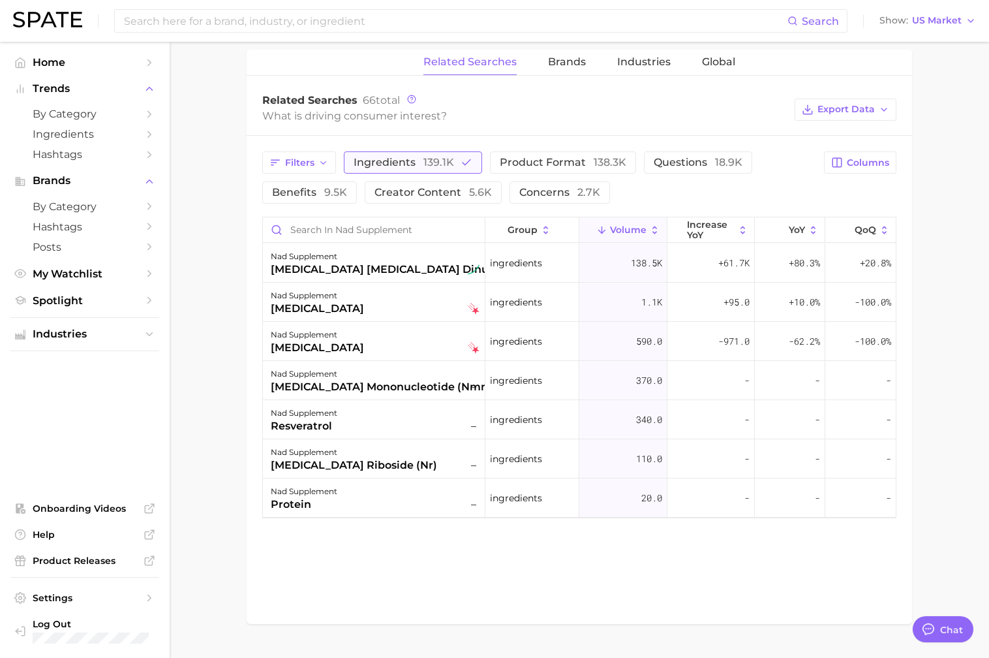
click at [445, 156] on span "139.1k" at bounding box center [439, 162] width 31 height 12
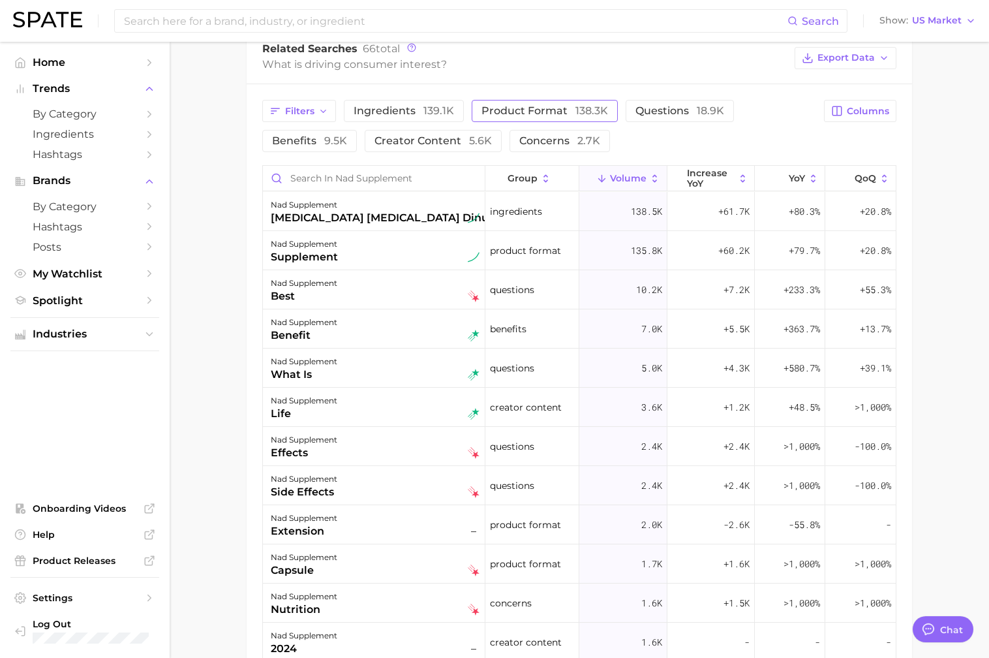
click at [554, 104] on span "product format 138.3k" at bounding box center [545, 110] width 127 height 12
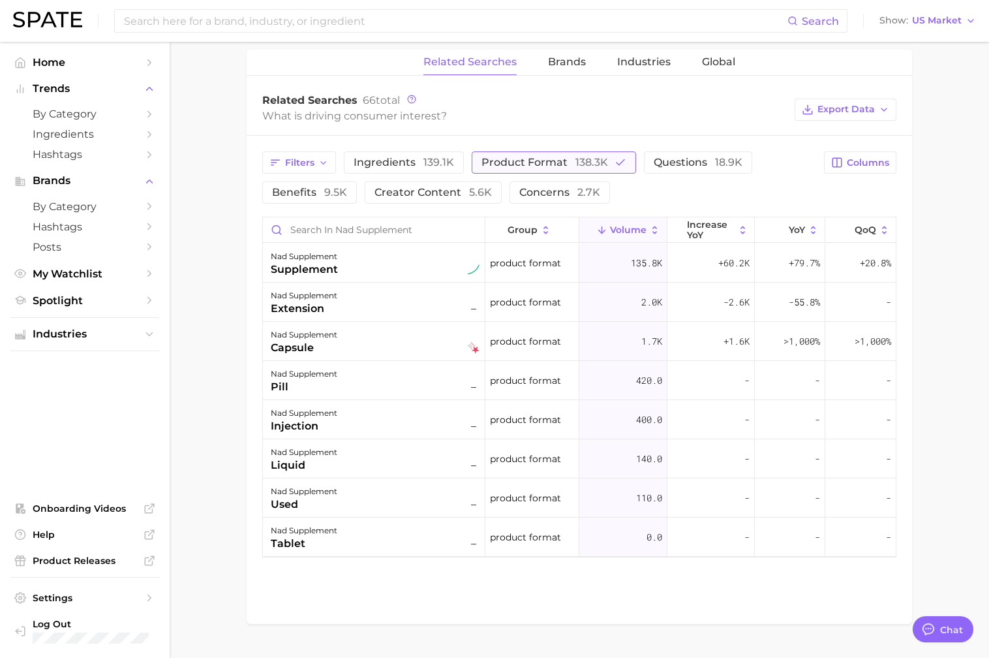
click at [567, 156] on span "product format 138.3k" at bounding box center [545, 162] width 127 height 12
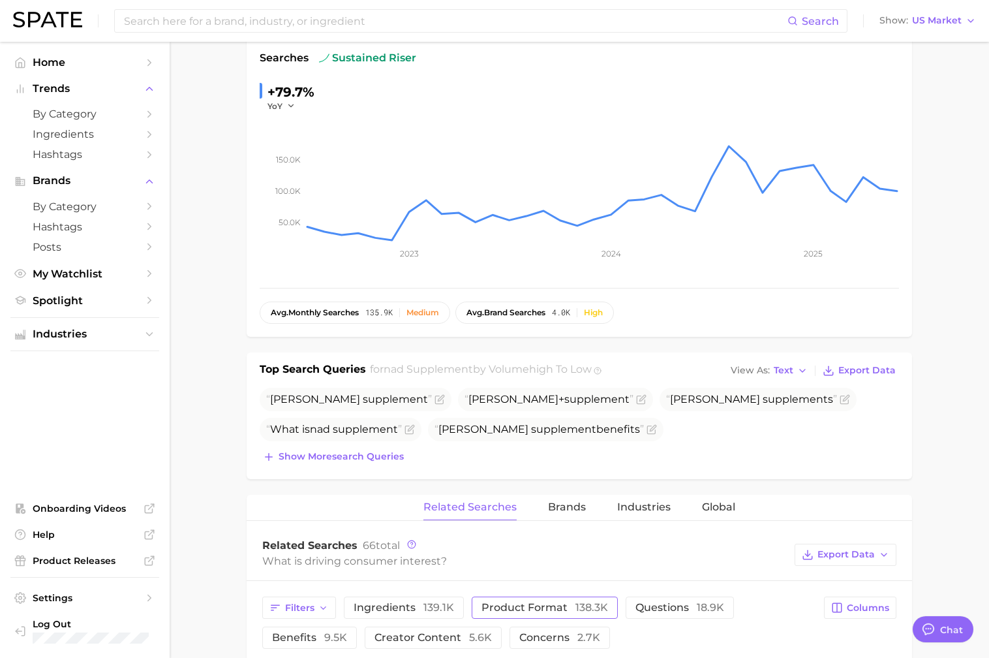
scroll to position [0, 0]
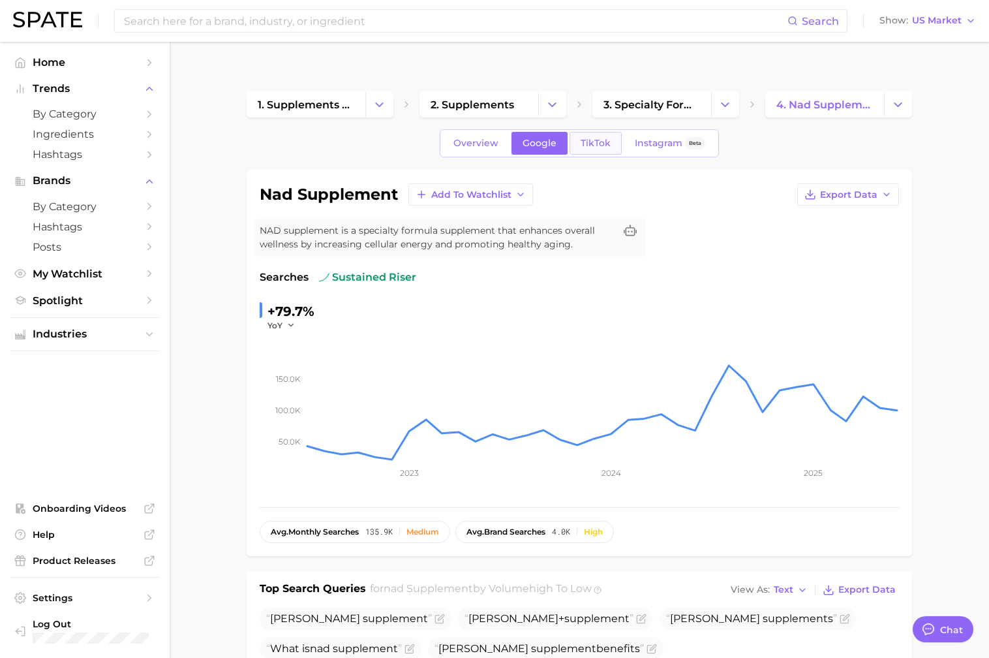
click at [598, 138] on span "TikTok" at bounding box center [596, 143] width 30 height 11
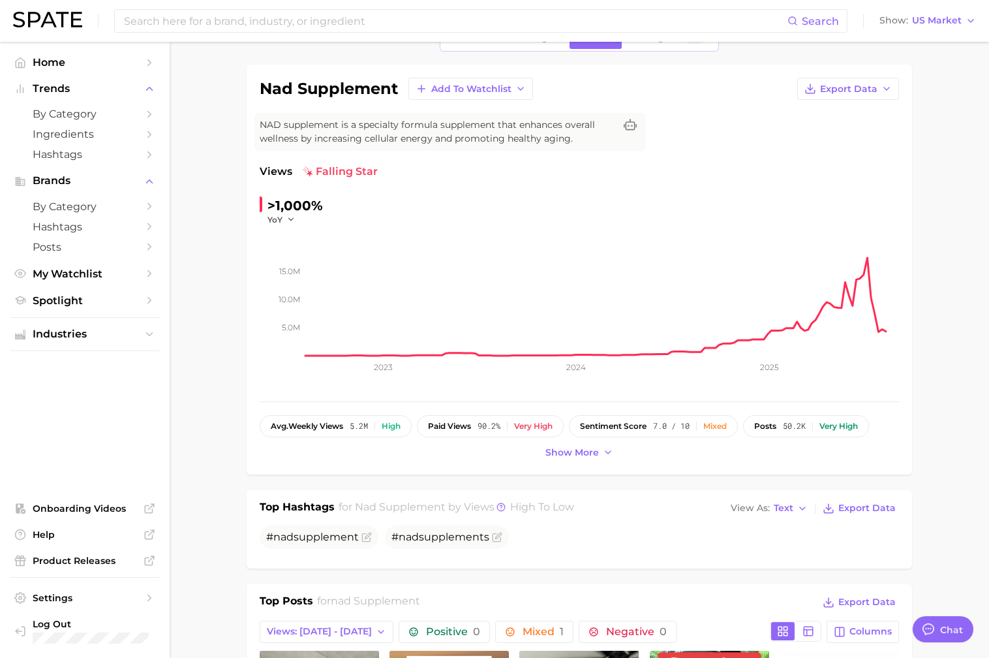
scroll to position [107, 0]
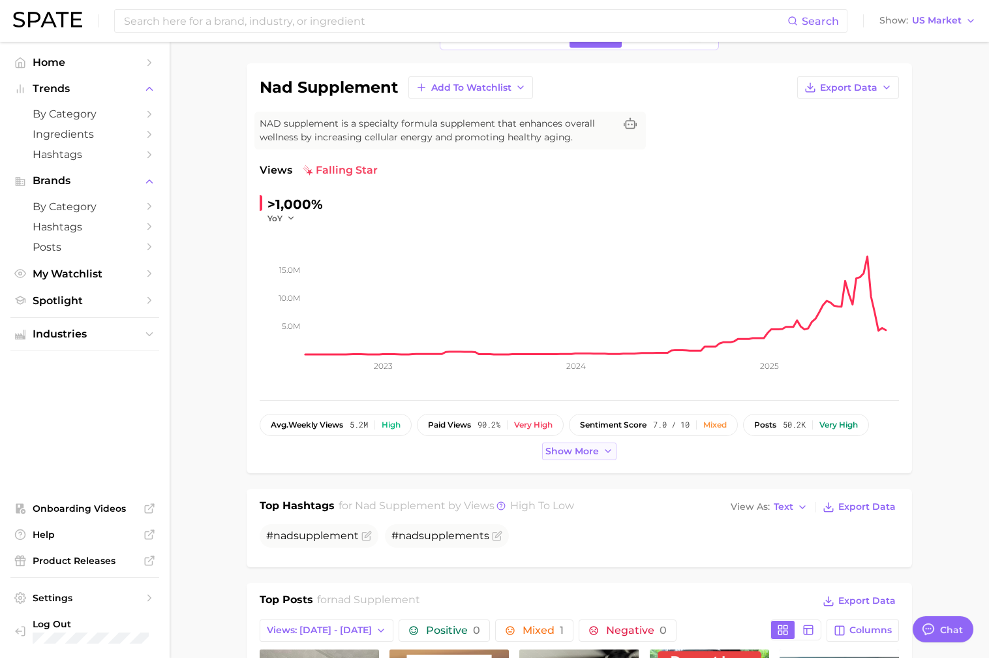
click at [572, 446] on span "Show more" at bounding box center [573, 451] width 54 height 11
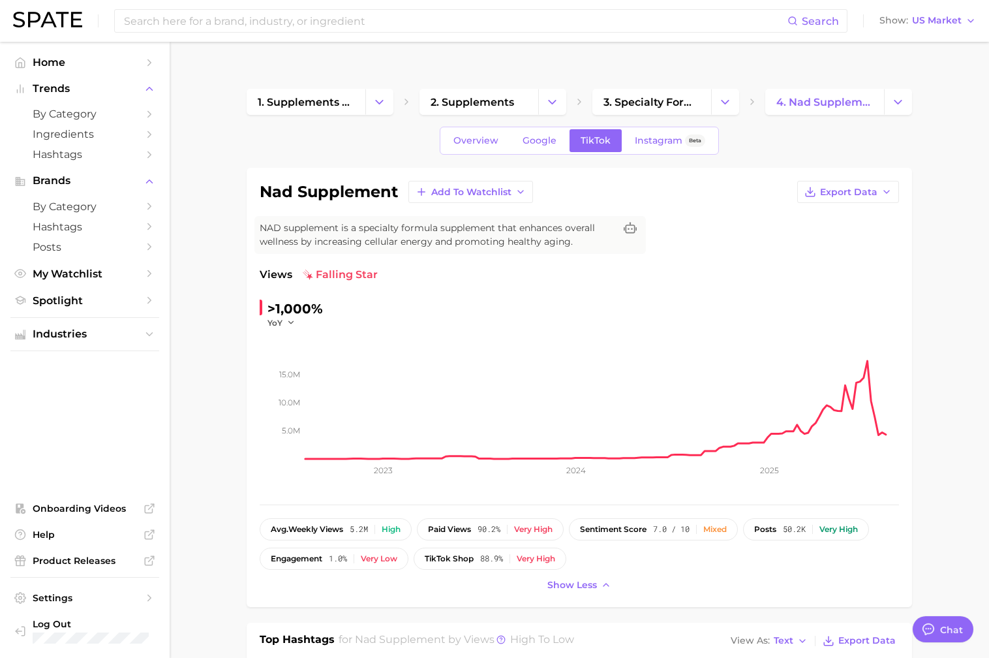
scroll to position [0, 0]
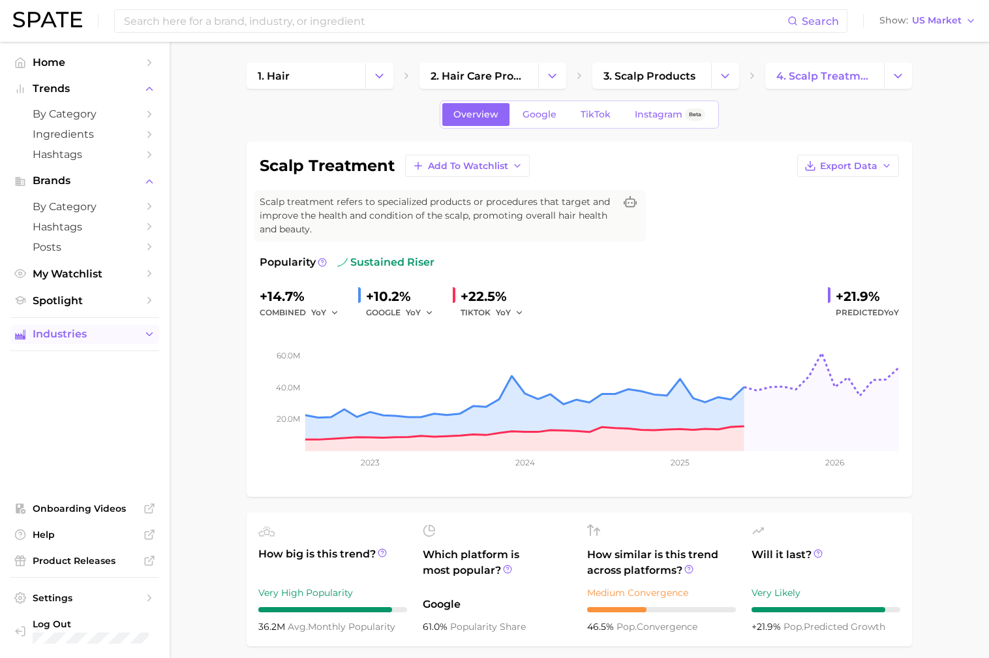
click at [96, 337] on span "Industries" at bounding box center [85, 334] width 104 height 12
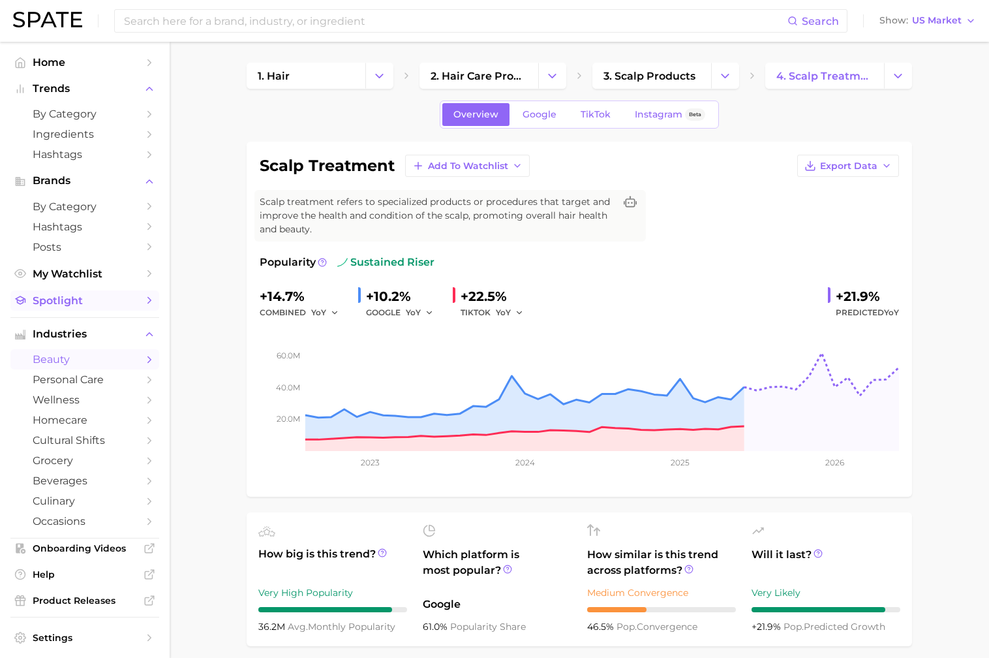
click at [100, 298] on span "Spotlight" at bounding box center [85, 300] width 104 height 12
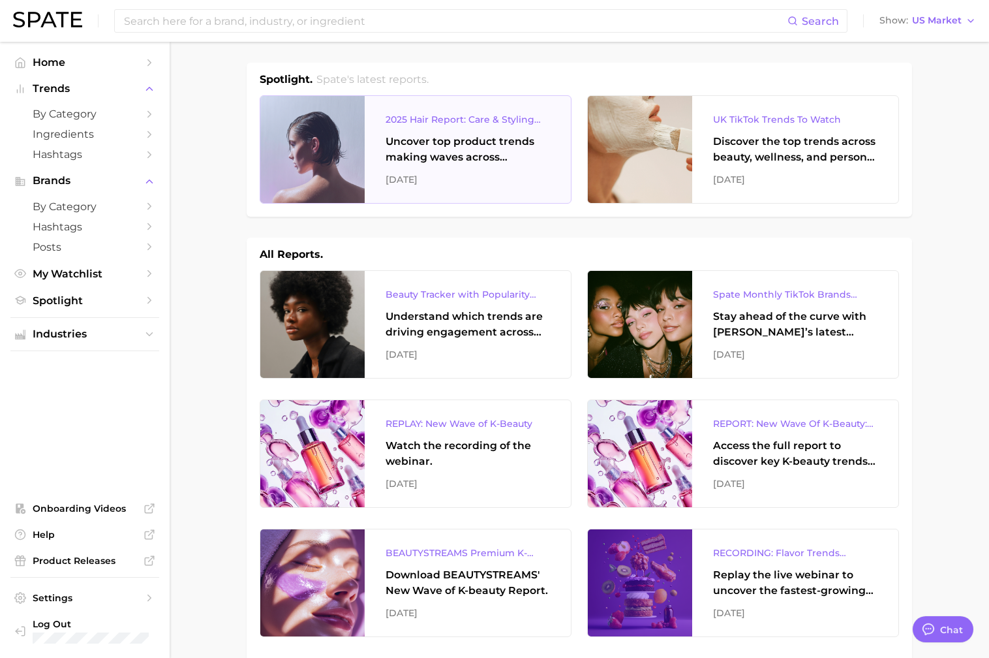
click at [480, 164] on div "Uncover top product trends making waves across platforms — along with key insig…" at bounding box center [468, 149] width 164 height 31
